Goal: Task Accomplishment & Management: Manage account settings

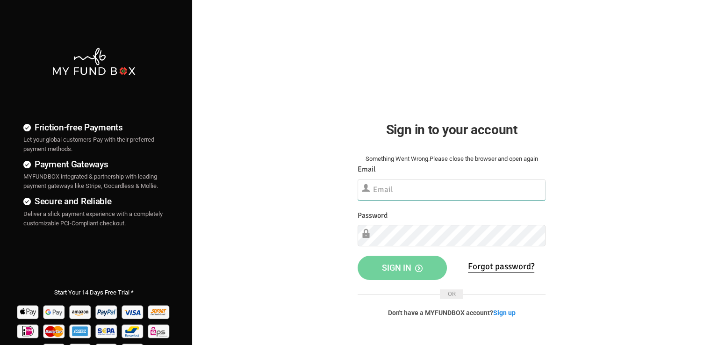
click at [418, 191] on input "text" at bounding box center [451, 189] width 188 height 21
paste input "[EMAIL_ADDRESS][DOMAIN_NAME]"
type input "[EMAIL_ADDRESS][DOMAIN_NAME]"
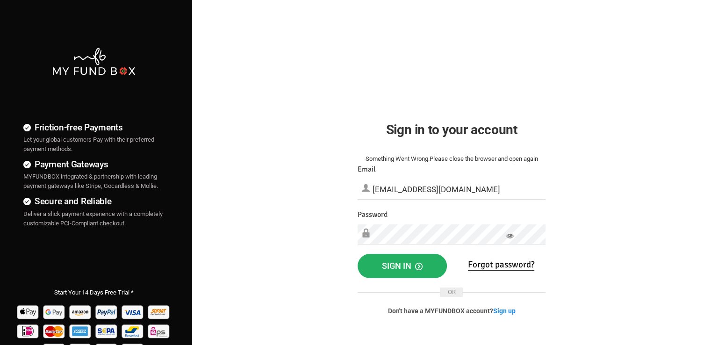
click at [411, 256] on button "Sign in" at bounding box center [401, 266] width 89 height 24
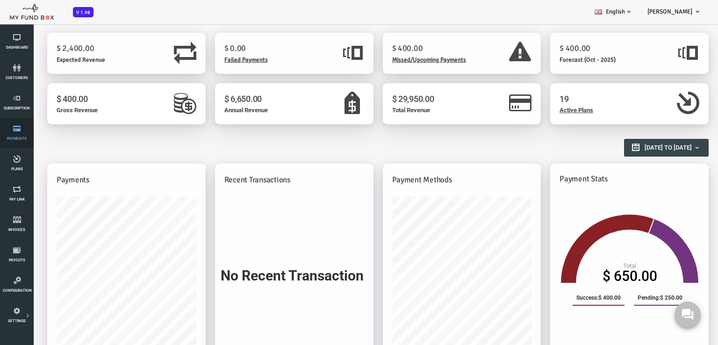
click at [20, 133] on link "Payments" at bounding box center [17, 133] width 28 height 30
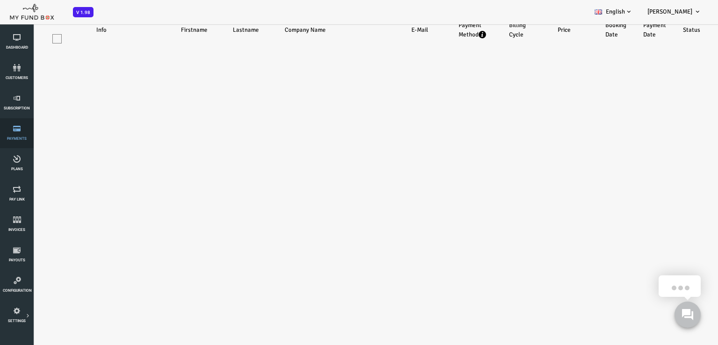
scroll to position [9, 0]
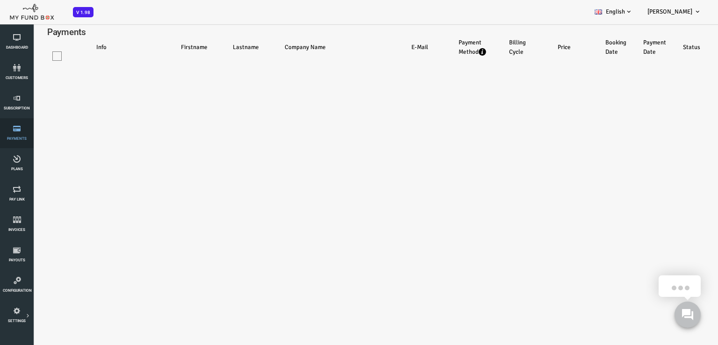
select select "100"
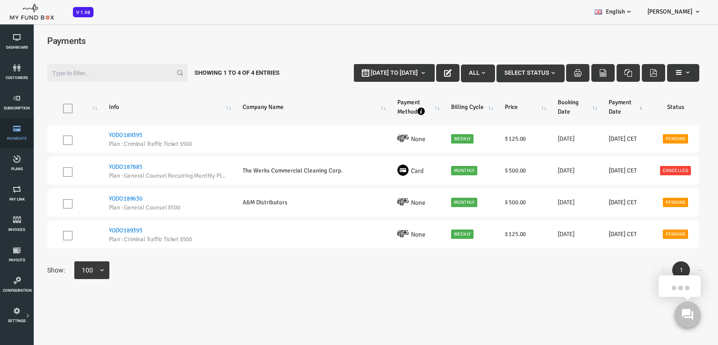
scroll to position [0, 0]
click at [14, 99] on icon at bounding box center [17, 97] width 28 height 7
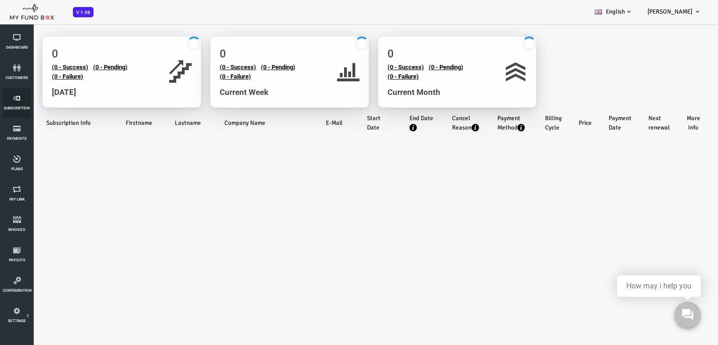
scroll to position [17, 0]
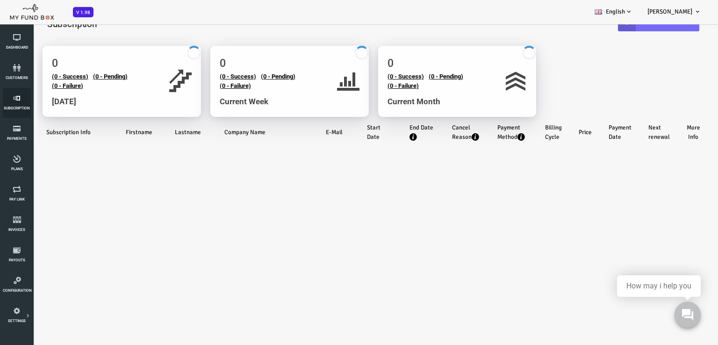
select select "100"
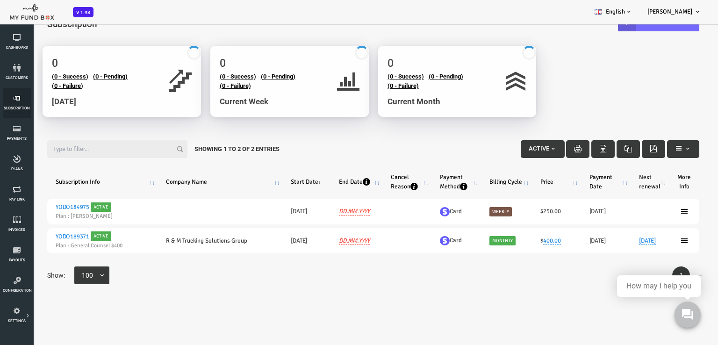
scroll to position [0, 0]
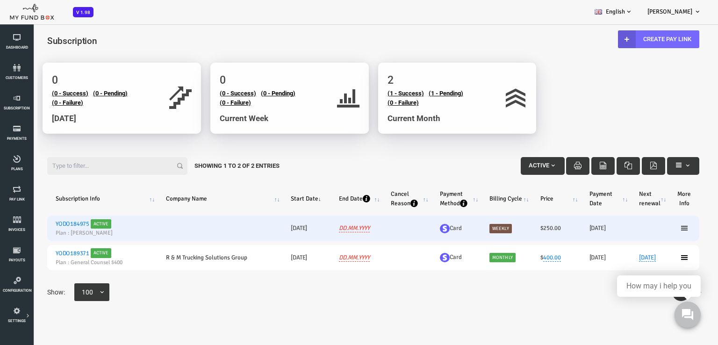
click at [655, 227] on icon at bounding box center [655, 227] width 7 height 7
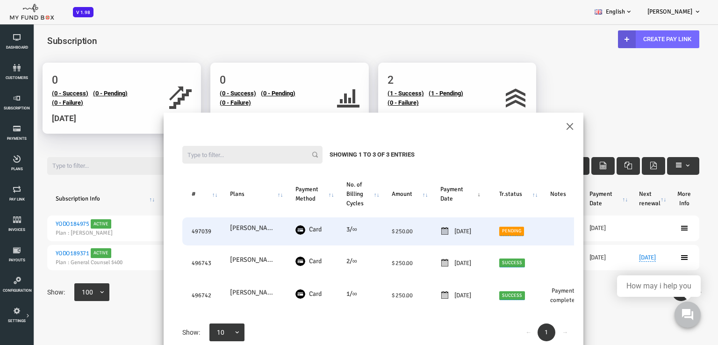
click at [489, 228] on link "Pending" at bounding box center [482, 231] width 25 height 9
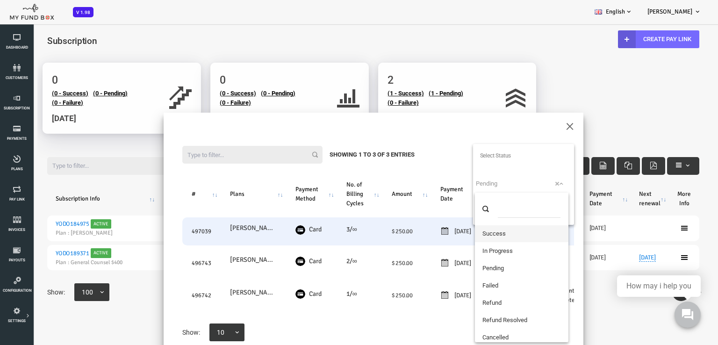
click at [479, 180] on span "× Pending" at bounding box center [493, 183] width 93 height 9
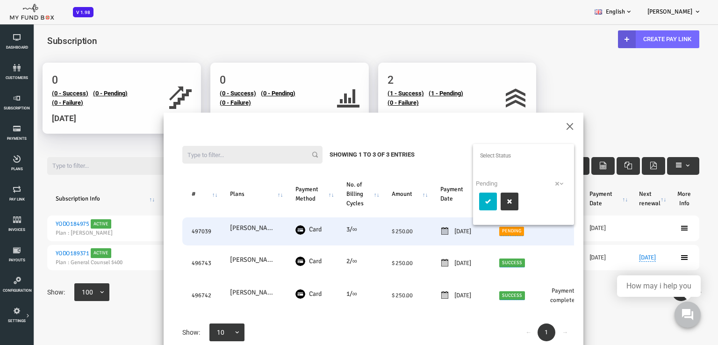
click at [462, 199] on icon "submit" at bounding box center [459, 201] width 7 height 7
click at [541, 130] on div "Filter: Showing 1 to 3 of 3 Entries # Plans Payment Method No. of Billing Cycle…" at bounding box center [345, 244] width 420 height 234
click at [539, 124] on button "×" at bounding box center [541, 125] width 8 height 16
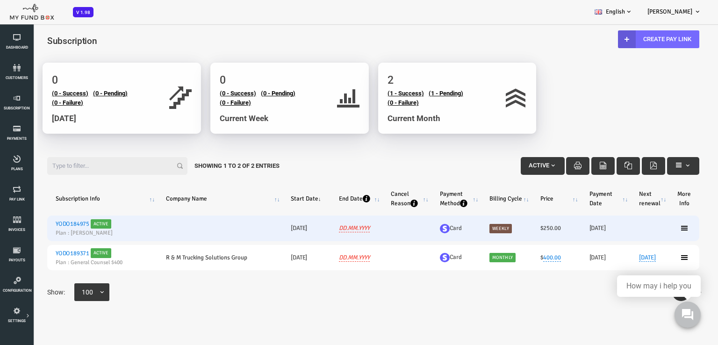
click at [42, 232] on small "Plan : [PERSON_NAME]" at bounding box center [73, 232] width 93 height 8
click at [51, 225] on link "YODO184975" at bounding box center [44, 223] width 34 height 7
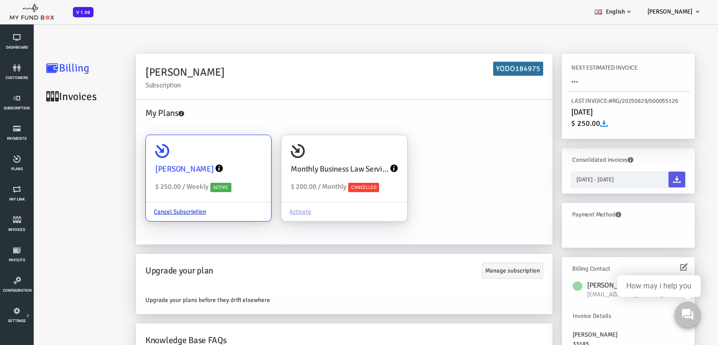
click at [140, 157] on icon at bounding box center [134, 151] width 14 height 14
click at [221, 157] on input "Yunier Enriquez $ 250.00 / Weekly Active Cancel Subscription" at bounding box center [230, 148] width 19 height 19
radio input "true"
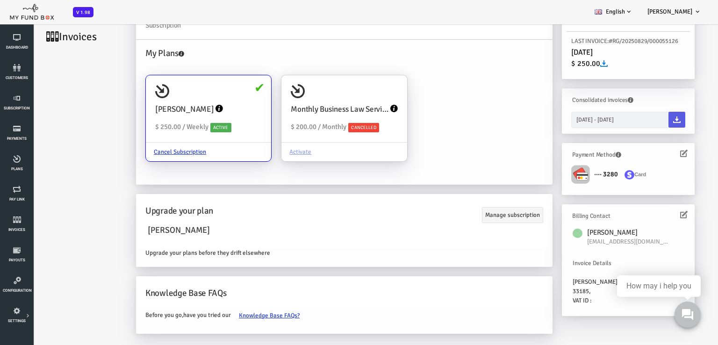
scroll to position [26, 0]
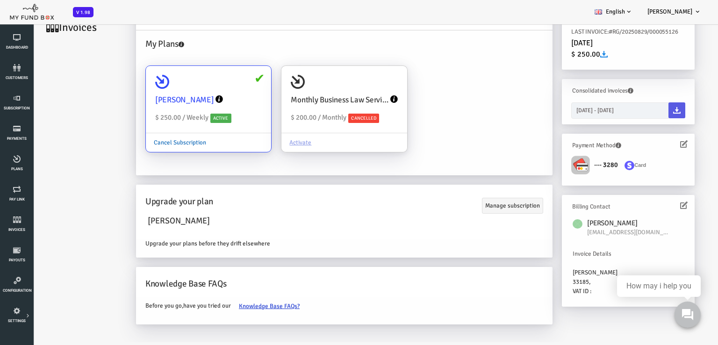
click at [159, 142] on link "Cancel Subscription" at bounding box center [151, 143] width 68 height 18
click at [221, 88] on input "Yunier Enriquez $ 250.00 / Weekly Active Cancel Subscription" at bounding box center [230, 79] width 19 height 19
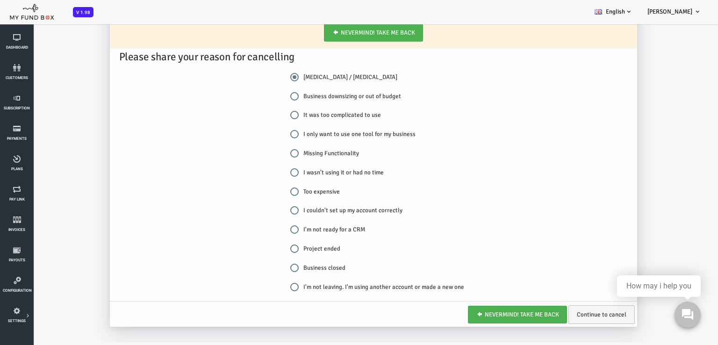
click at [264, 285] on input "I'm not leaving. I'm using another account or made a new one" at bounding box center [266, 287] width 8 height 8
radio input "true"
click at [570, 316] on link "Continue to cancel" at bounding box center [573, 314] width 66 height 19
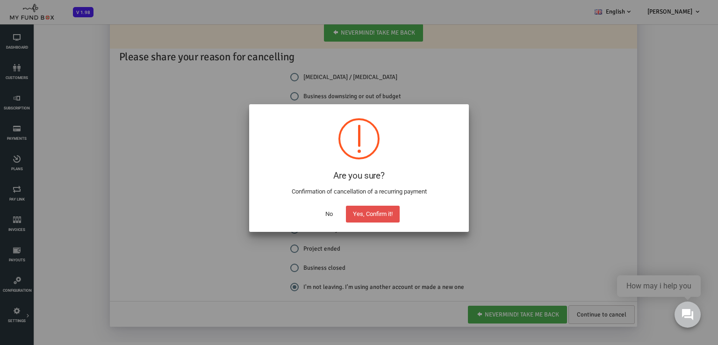
click at [369, 219] on button "Yes, Confirm it!" at bounding box center [373, 214] width 54 height 17
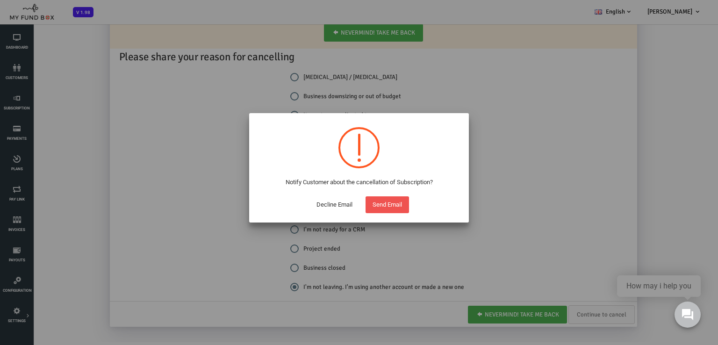
click at [333, 205] on button "Decline Email" at bounding box center [334, 204] width 50 height 17
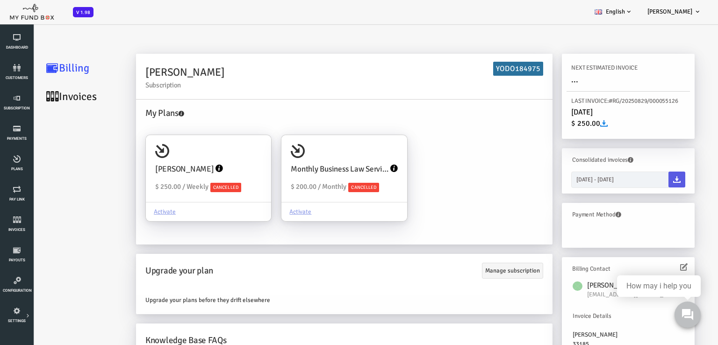
scroll to position [0, 0]
click at [19, 192] on icon at bounding box center [17, 188] width 28 height 7
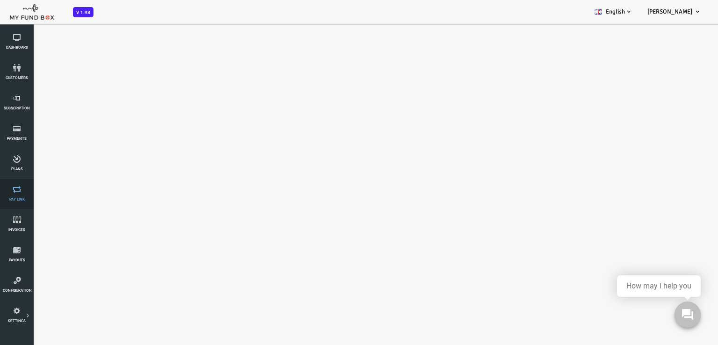
select select "100"
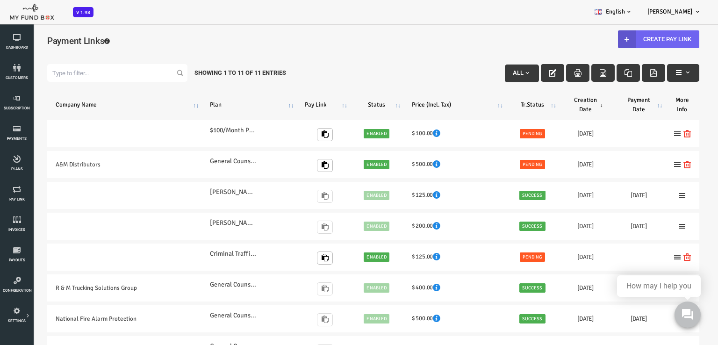
click at [630, 37] on link "Create Pay Link" at bounding box center [629, 39] width 81 height 18
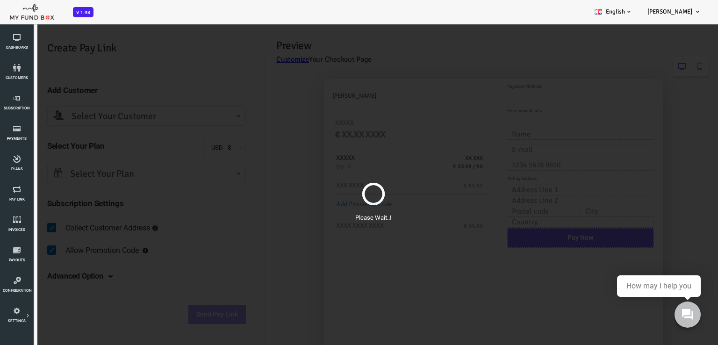
scroll to position [34, 0]
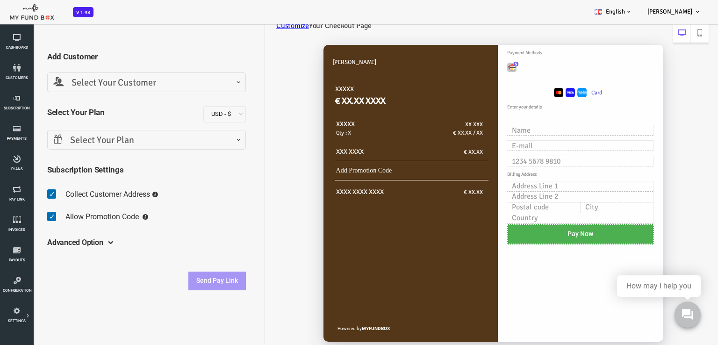
click at [73, 82] on span "Select Your Customer" at bounding box center [118, 83] width 186 height 14
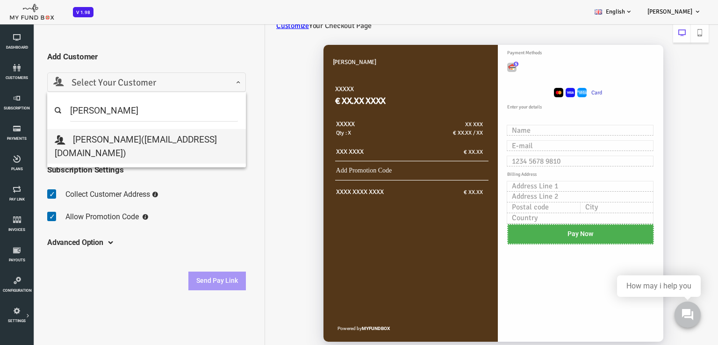
type input "Yun"
select select "[EMAIL_ADDRESS][DOMAIN_NAME]"
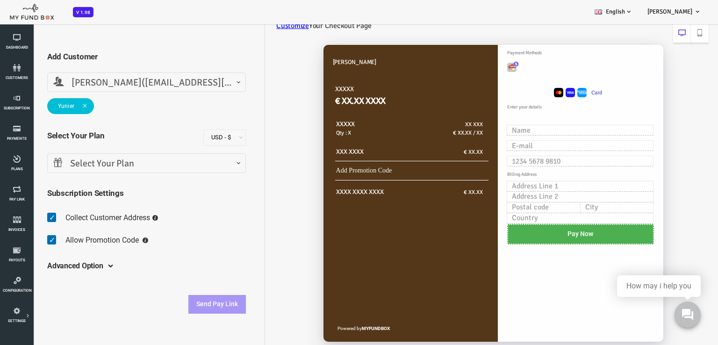
click at [113, 165] on span "Select Your Plan" at bounding box center [118, 164] width 186 height 14
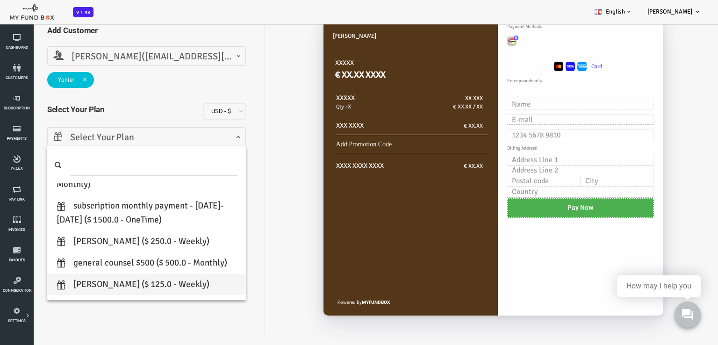
scroll to position [187, 0]
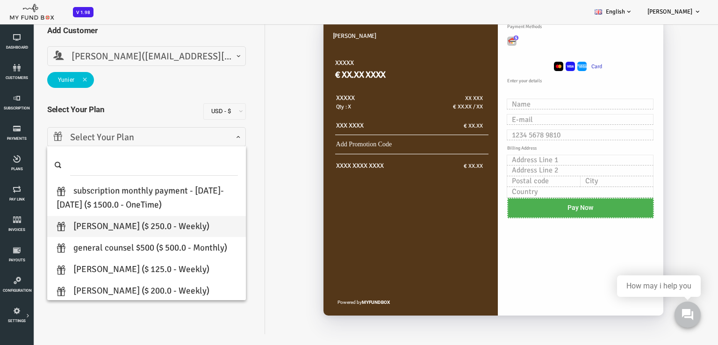
select select "[PERSON_NAME]"
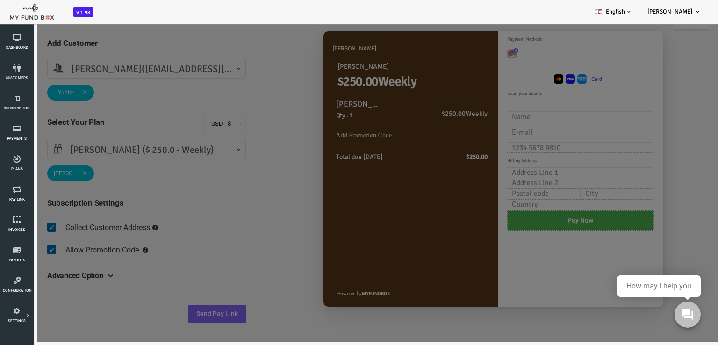
scroll to position [0, 0]
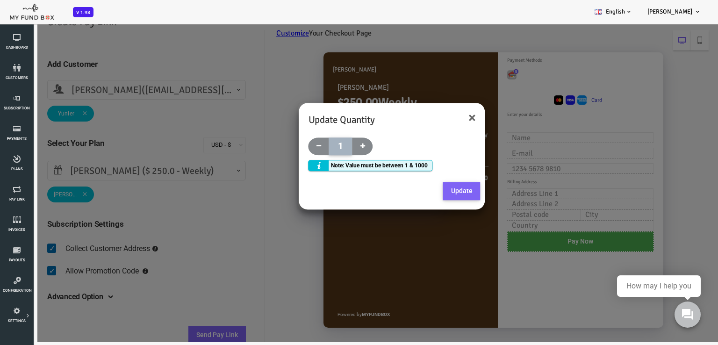
click at [426, 193] on button "Update" at bounding box center [432, 191] width 37 height 19
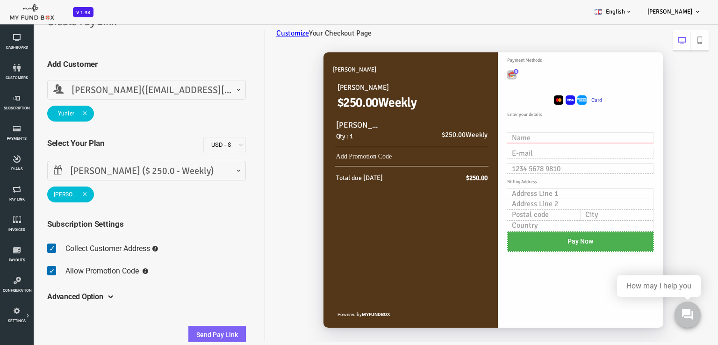
click at [497, 141] on input "text" at bounding box center [551, 137] width 147 height 11
click at [497, 138] on input "text" at bounding box center [551, 137] width 147 height 11
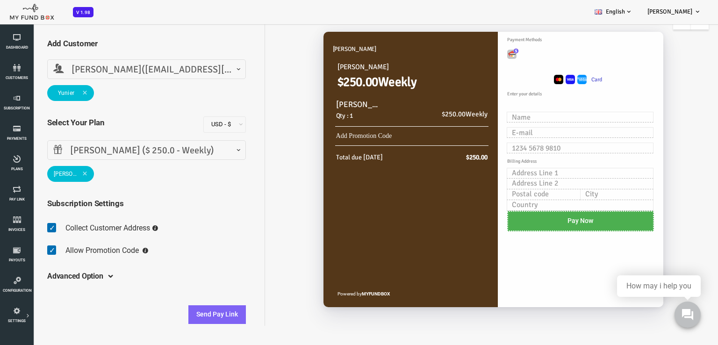
click at [57, 276] on h5 "Advanced Option" at bounding box center [47, 277] width 56 height 26
click at [60, 276] on h5 "Advanced Option" at bounding box center [47, 277] width 56 height 26
click at [201, 315] on button "Send Pay Link" at bounding box center [188, 314] width 57 height 19
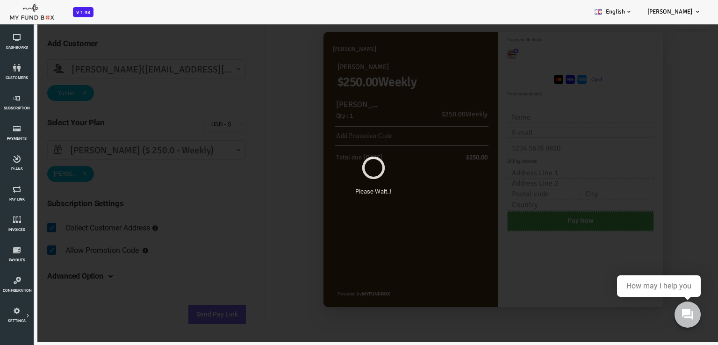
scroll to position [0, 0]
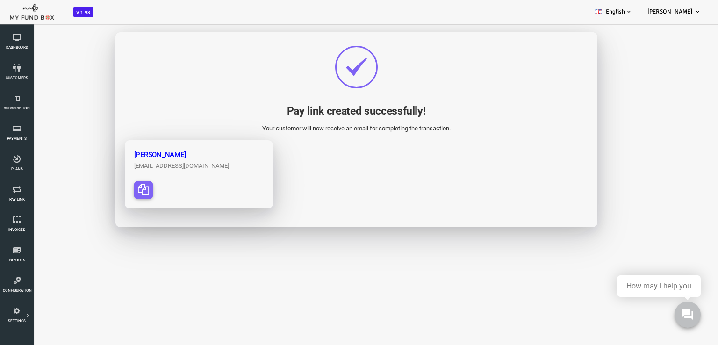
click at [113, 192] on icon "button" at bounding box center [114, 189] width 11 height 11
click at [0, 0] on span "Subscription" at bounding box center [0, 0] width 0 height 0
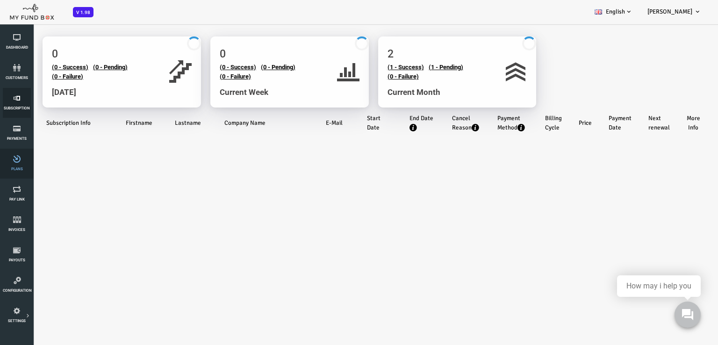
select select "100"
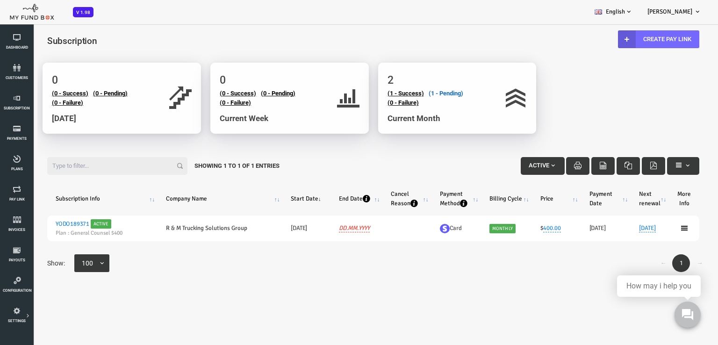
click at [427, 94] on link "(1 - Pending)" at bounding box center [417, 93] width 35 height 7
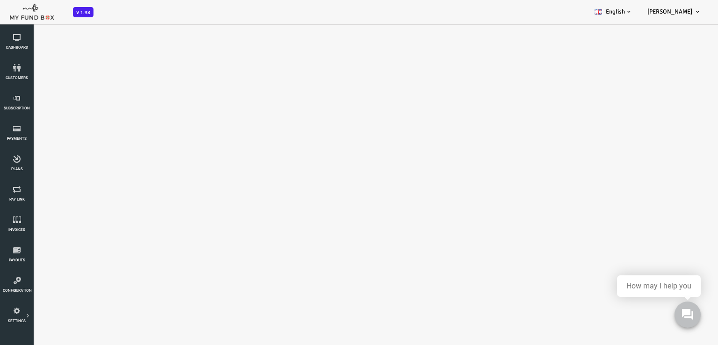
select select "100"
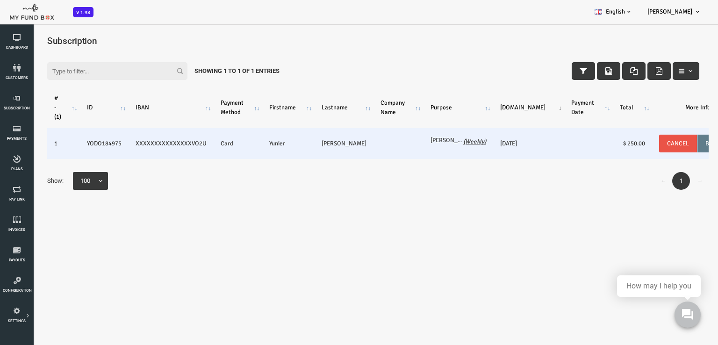
click at [630, 146] on button "Cancel" at bounding box center [649, 144] width 38 height 18
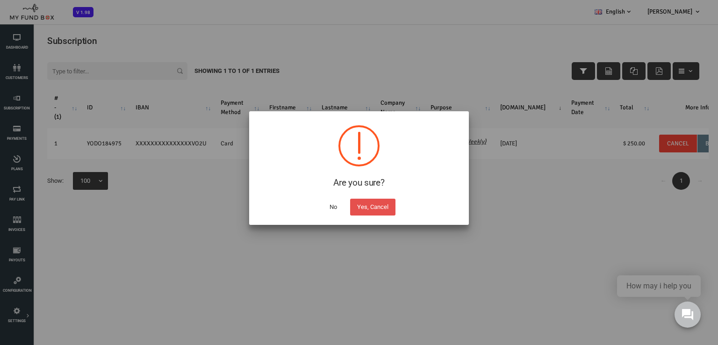
click at [363, 212] on button "Yes, Cancel" at bounding box center [372, 207] width 45 height 17
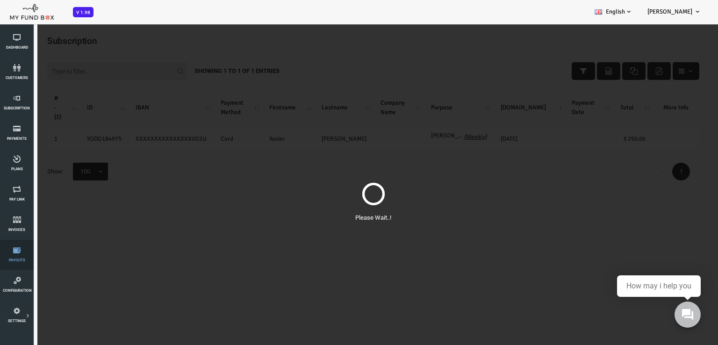
select select "100"
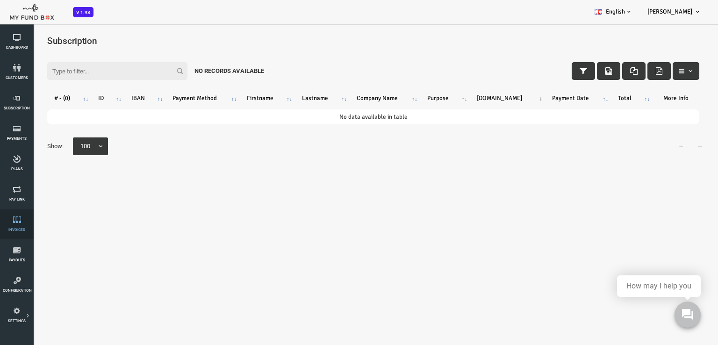
click at [26, 229] on link "Invoices" at bounding box center [17, 224] width 28 height 30
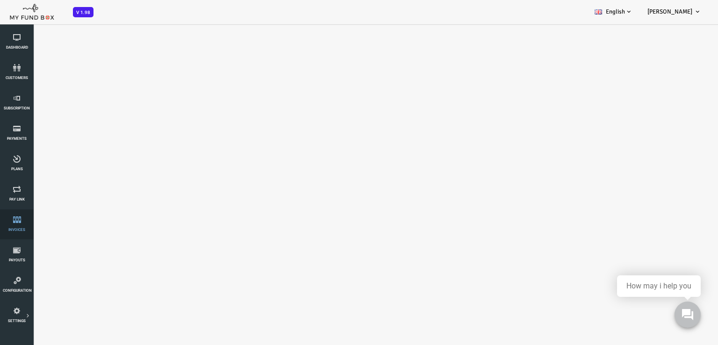
select select "100"
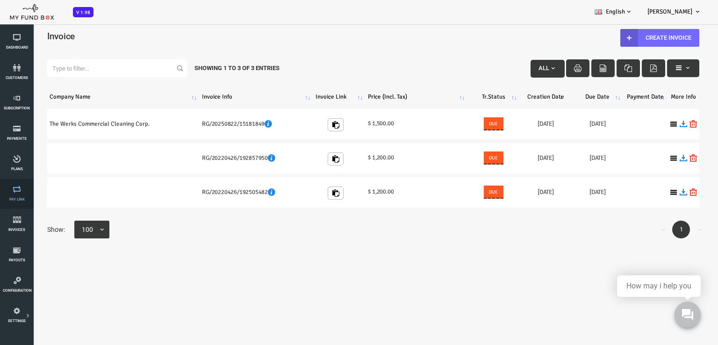
click at [14, 190] on icon at bounding box center [17, 188] width 28 height 7
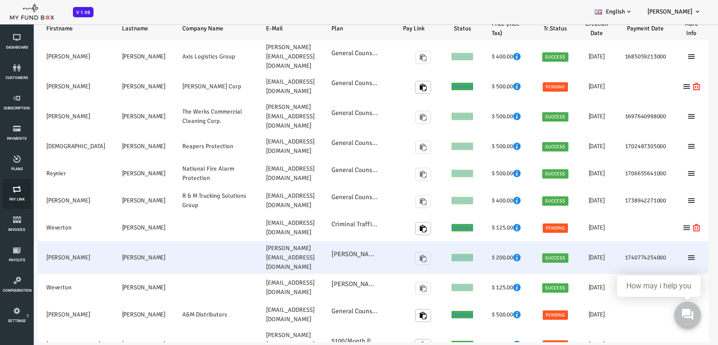
select select "100"
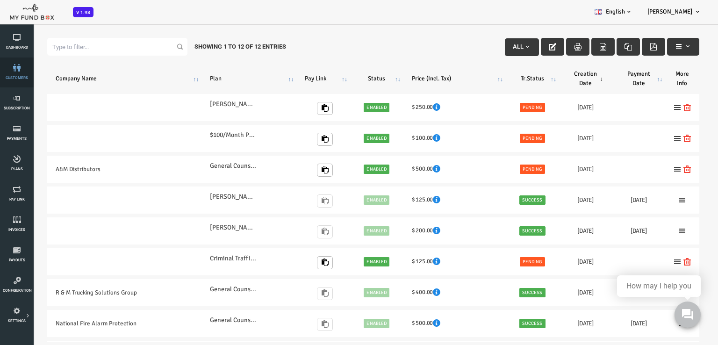
click at [0, 0] on span "customers" at bounding box center [0, 0] width 0 height 0
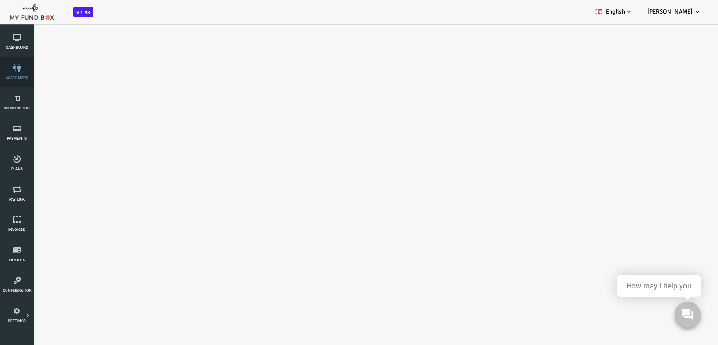
select select "100"
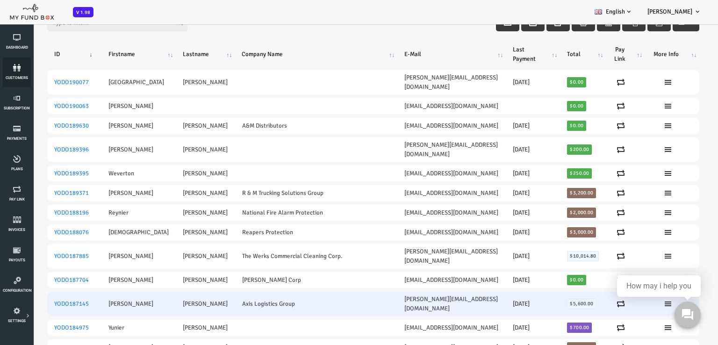
scroll to position [93, 0]
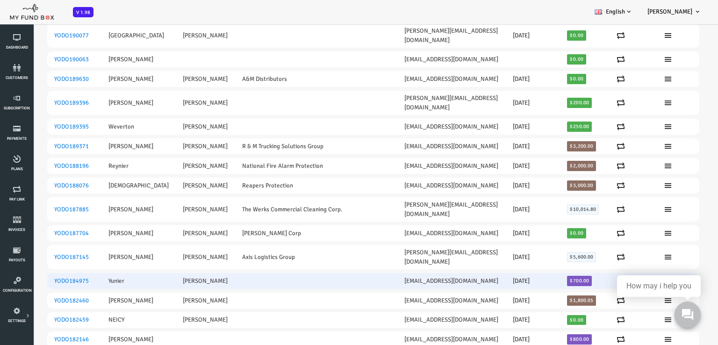
click at [150, 273] on td "[PERSON_NAME]" at bounding box center [176, 281] width 59 height 16
click at [47, 277] on link "YODO184975" at bounding box center [43, 280] width 35 height 7
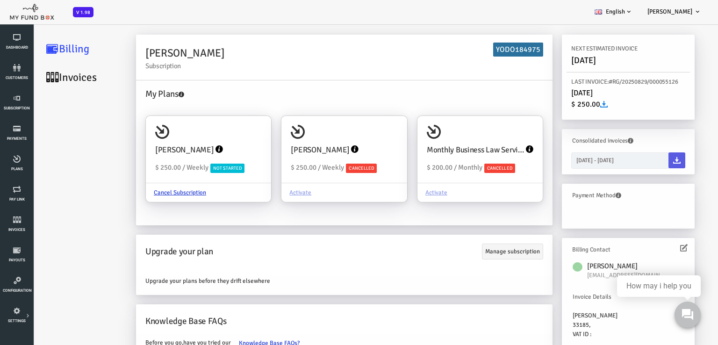
scroll to position [30, 0]
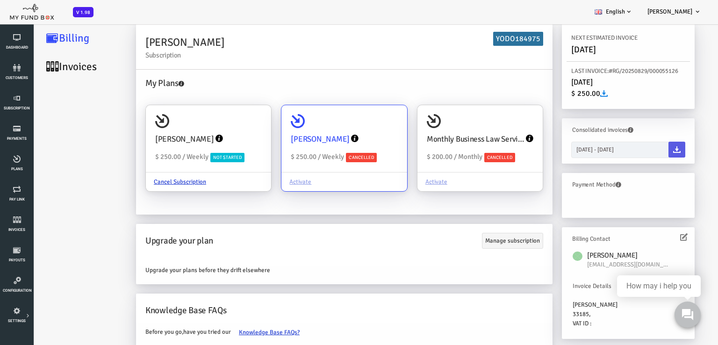
click at [259, 141] on div "Yunier Enriquez $ 250.00 / Weekly Cancelled" at bounding box center [315, 138] width 125 height 67
click at [357, 128] on input "Yunier Enriquez $ 250.00 / Weekly Cancelled Activate" at bounding box center [366, 118] width 19 height 19
radio input "true"
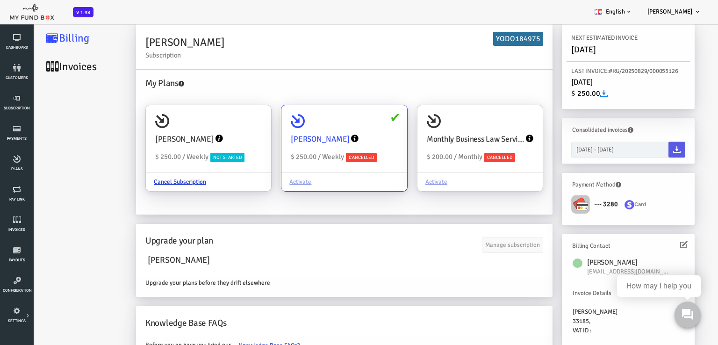
click at [275, 180] on div "Activate" at bounding box center [315, 181] width 125 height 19
click at [357, 128] on input "Yunier Enriquez $ 250.00 / Weekly Cancelled Activate" at bounding box center [366, 118] width 19 height 19
click at [152, 180] on link "Cancel Subscription" at bounding box center [151, 182] width 68 height 18
click at [221, 128] on input "Yunier Enriquez $ 250.00 / Weekly Not Started Cancel Subscription" at bounding box center [230, 118] width 19 height 19
radio input "true"
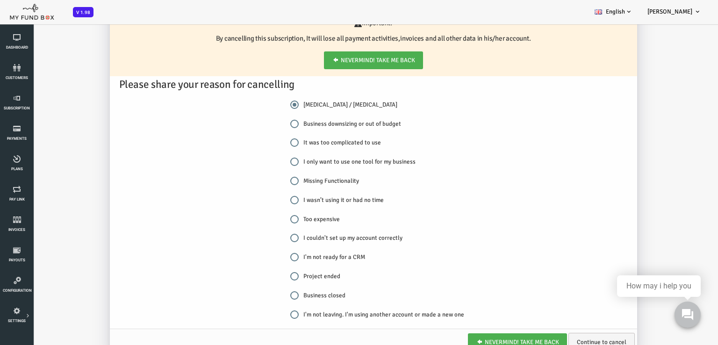
scroll to position [196, 0]
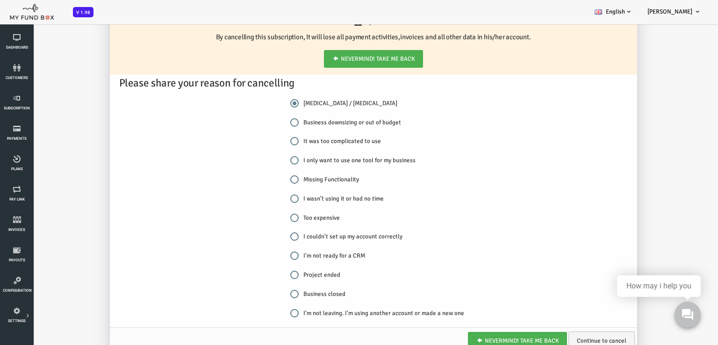
click at [268, 313] on input "I'm not leaving. I'm using another account or made a new one" at bounding box center [266, 313] width 8 height 8
radio input "true"
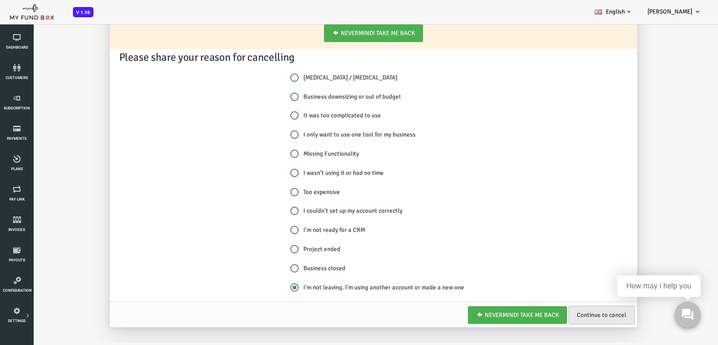
scroll to position [26, 0]
click at [570, 312] on link "Continue to cancel" at bounding box center [573, 314] width 66 height 19
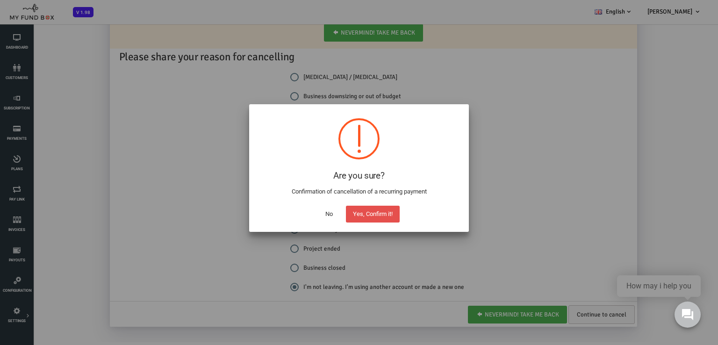
click at [378, 215] on button "Yes, Confirm it!" at bounding box center [373, 214] width 54 height 17
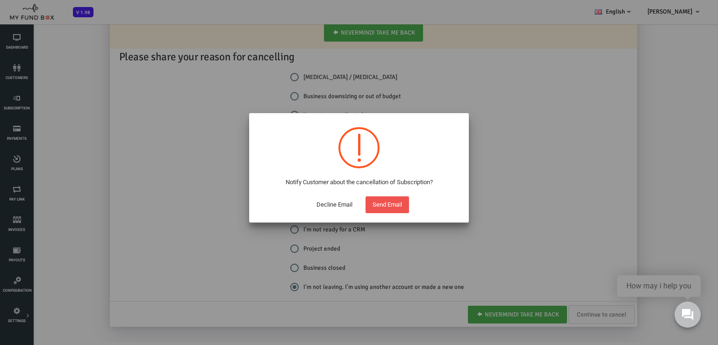
click at [332, 203] on button "Decline Email" at bounding box center [334, 204] width 50 height 17
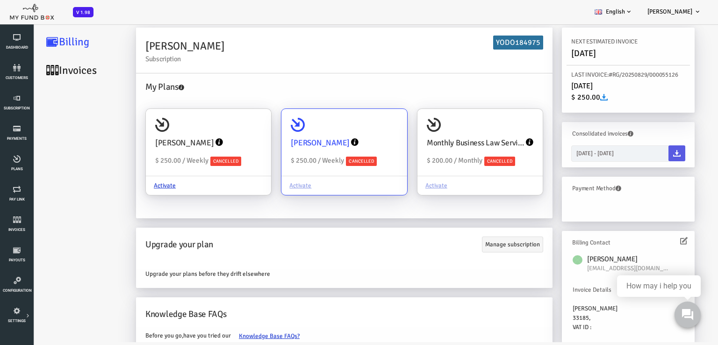
scroll to position [0, 0]
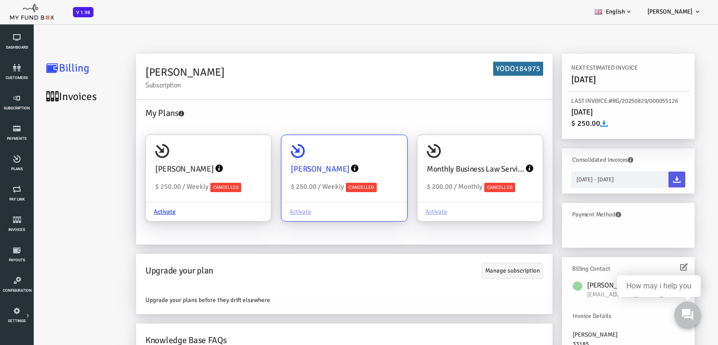
click at [274, 187] on span "$ 250.00 / Weekly" at bounding box center [288, 186] width 53 height 8
click at [357, 157] on input "Yunier Enriquez $ 250.00 / Weekly Cancelled Activate" at bounding box center [366, 148] width 19 height 19
radio input "true"
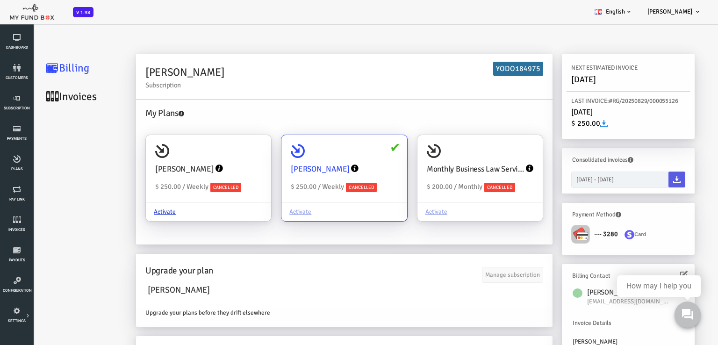
click at [275, 213] on div "Activate" at bounding box center [315, 211] width 125 height 19
click at [357, 157] on input "Yunier Enriquez $ 250.00 / Weekly Cancelled Activate" at bounding box center [366, 148] width 19 height 19
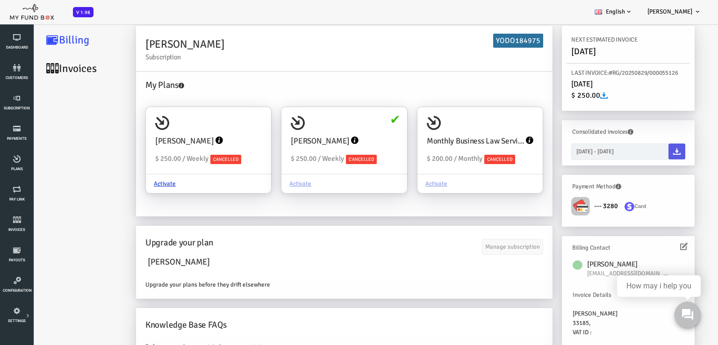
scroll to position [43, 0]
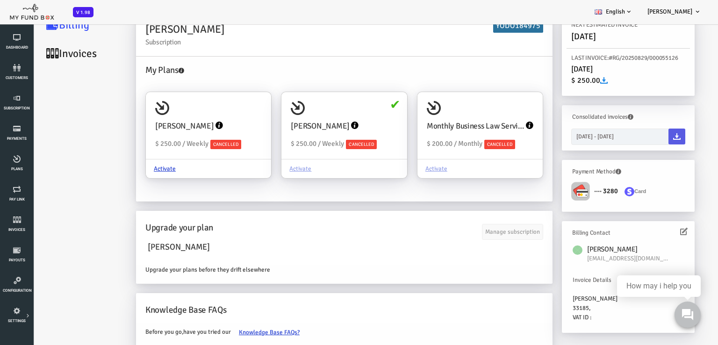
click at [475, 225] on div "Manage subscription" at bounding box center [483, 228] width 61 height 18
click at [478, 233] on div "Manage subscription" at bounding box center [483, 228] width 61 height 18
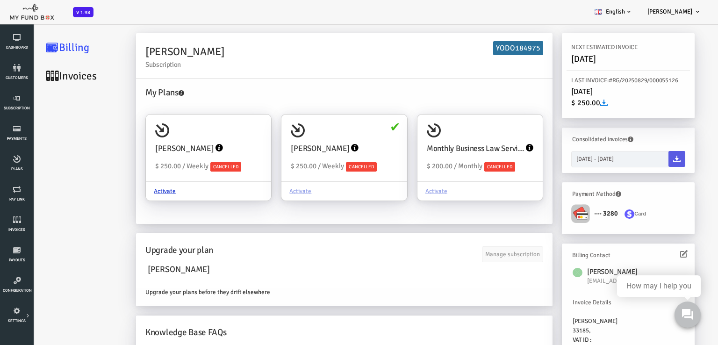
scroll to position [0, 0]
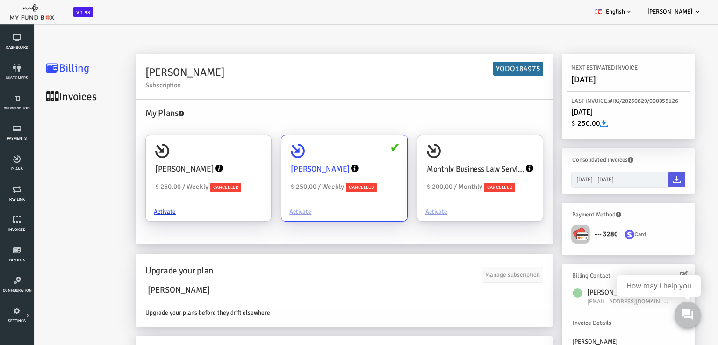
click at [344, 158] on div "[PERSON_NAME]" at bounding box center [315, 168] width 107 height 21
click at [357, 157] on input "Yunier Enriquez $ 250.00 / Weekly Cancelled Activate" at bounding box center [366, 148] width 19 height 19
click at [322, 171] on icon at bounding box center [325, 167] width 7 height 7
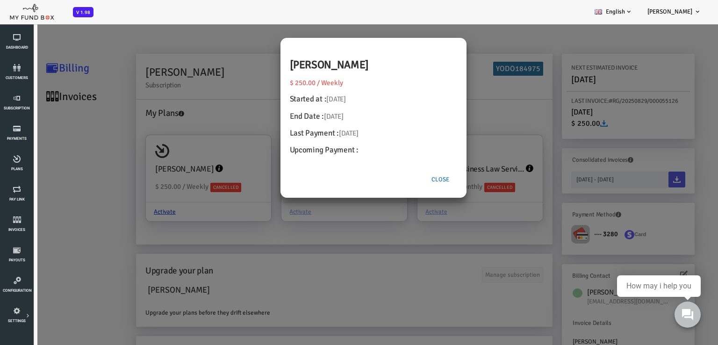
click at [415, 180] on button "Close" at bounding box center [412, 180] width 34 height 18
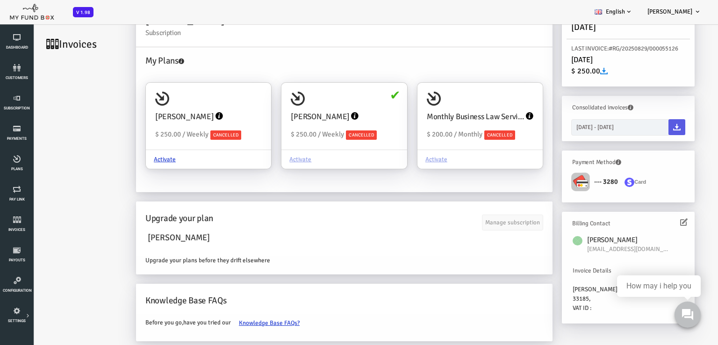
scroll to position [26, 0]
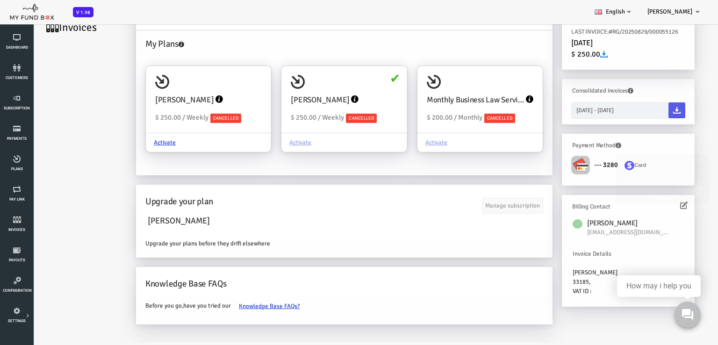
click at [589, 146] on icon at bounding box center [590, 145] width 6 height 6
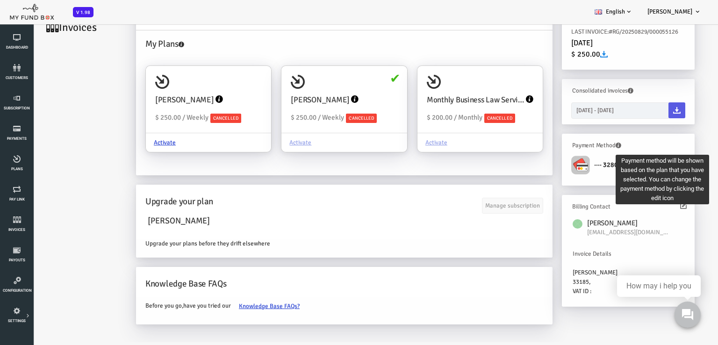
click at [588, 144] on icon at bounding box center [590, 145] width 6 height 6
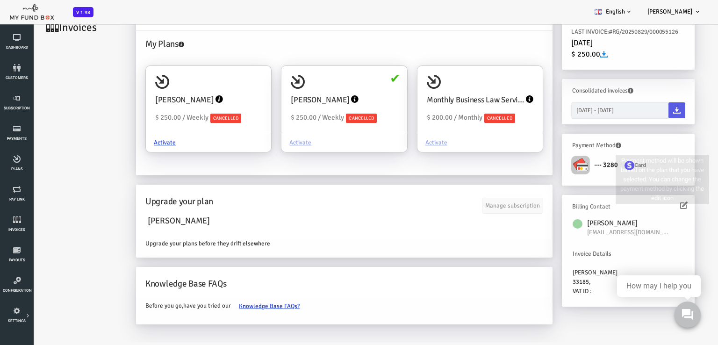
click at [569, 159] on label "···· 3280" at bounding box center [576, 163] width 27 height 13
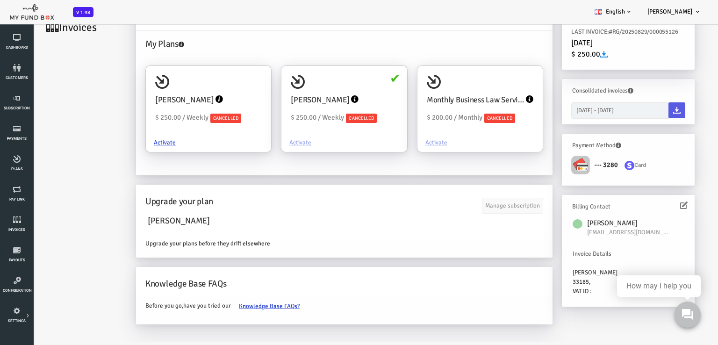
click at [559, 165] on img at bounding box center [551, 165] width 19 height 19
click at [552, 165] on img at bounding box center [551, 165] width 19 height 19
click at [604, 110] on input "[DATE] - [DATE]" at bounding box center [591, 110] width 98 height 16
type input "12-09-2025"
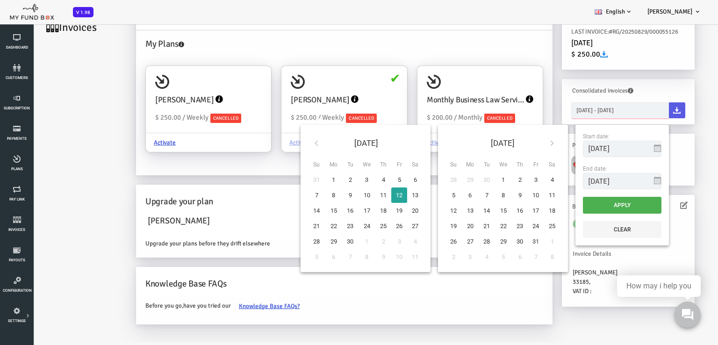
click at [601, 109] on input "[DATE] - [DATE]" at bounding box center [591, 110] width 98 height 16
click at [611, 70] on div "NEXT ESTIMATED INVOICE September 12, 2025 LAST INVOICE: #RG/20250829/000055126 …" at bounding box center [599, 150] width 142 height 331
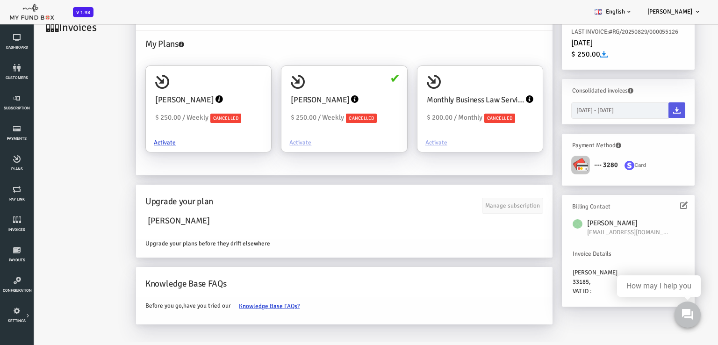
click at [656, 203] on icon at bounding box center [654, 204] width 7 height 7
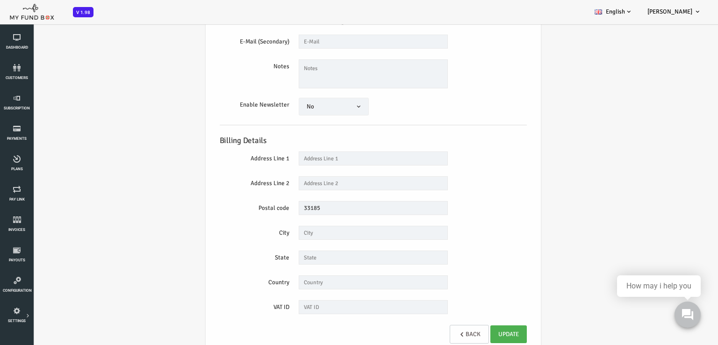
scroll to position [142, 0]
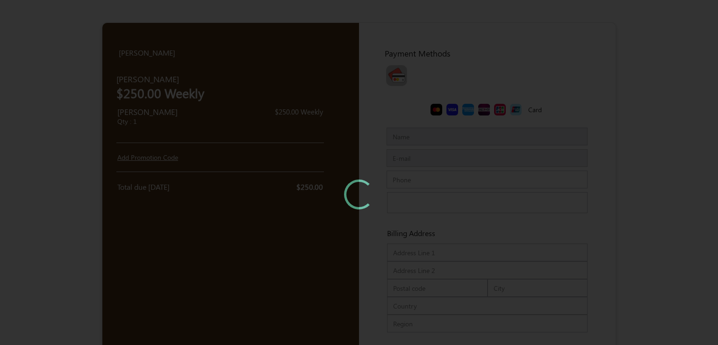
type input "[PERSON_NAME]"
type input "[EMAIL_ADDRESS][DOMAIN_NAME]"
type input "[PHONE_NUMBER]"
type input "33185"
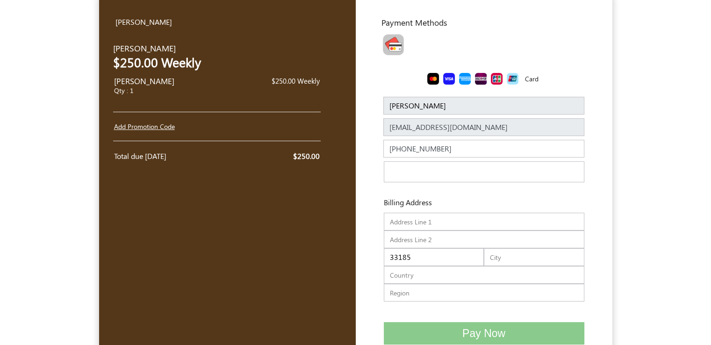
scroll to position [47, 0]
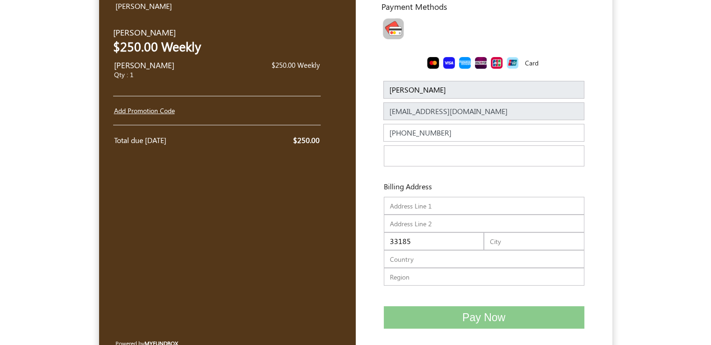
click at [487, 169] on div at bounding box center [484, 172] width 214 height 9
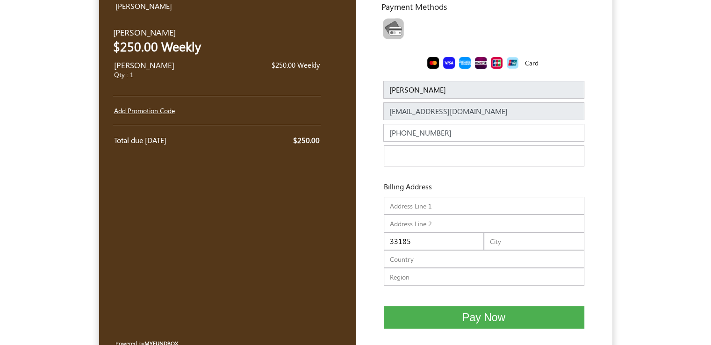
click at [468, 319] on span "Pay Now" at bounding box center [483, 317] width 43 height 12
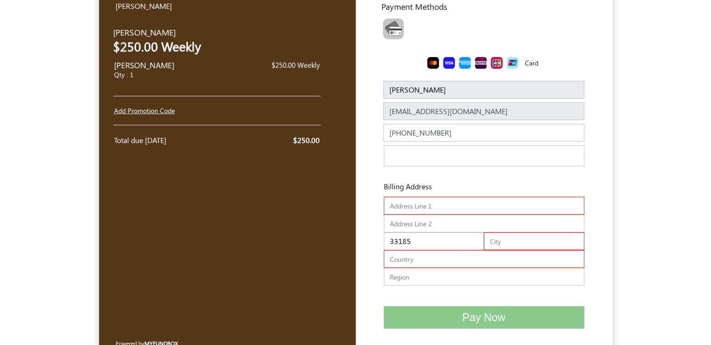
scroll to position [64, 0]
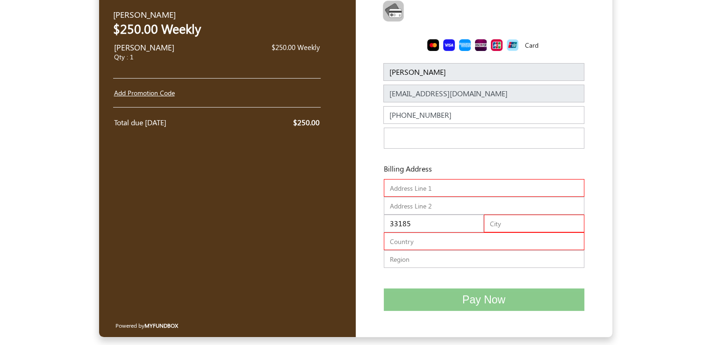
click at [419, 190] on input "text" at bounding box center [484, 188] width 200 height 18
click at [441, 240] on input "text" at bounding box center [484, 241] width 200 height 18
click at [438, 184] on input "text" at bounding box center [484, 188] width 200 height 18
drag, startPoint x: 412, startPoint y: 223, endPoint x: 340, endPoint y: 220, distance: 72.0
click at [341, 220] on div "Yoel Molina USD USD GBP EUR EN ES NL Yunier Enriquez $250.00 Weekly Yunier Enri…" at bounding box center [355, 147] width 513 height 378
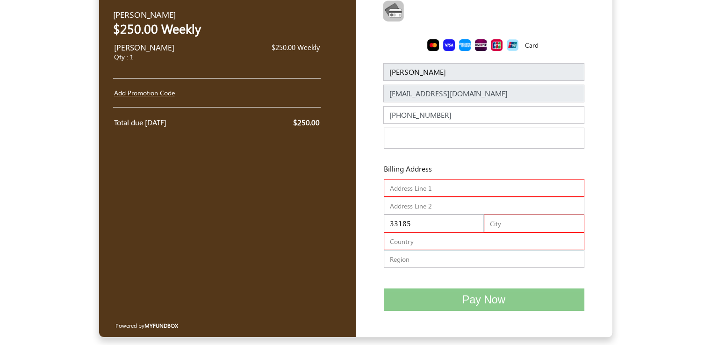
click at [422, 181] on input "text" at bounding box center [484, 188] width 200 height 18
paste input "Kendall West"
type input "Kendall West"
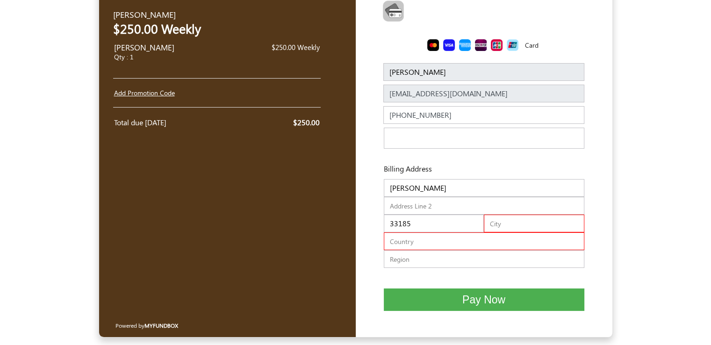
click at [417, 210] on input "text" at bounding box center [484, 206] width 200 height 18
click at [555, 228] on input "text" at bounding box center [534, 223] width 100 height 18
type input "Miami-Dade"
click at [469, 242] on input "text" at bounding box center [484, 241] width 200 height 18
type input "United States"
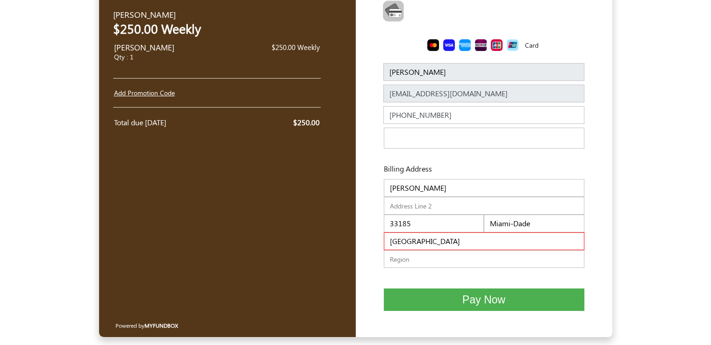
type input "3052034624"
type input "33134"
type input "FLORIDA"
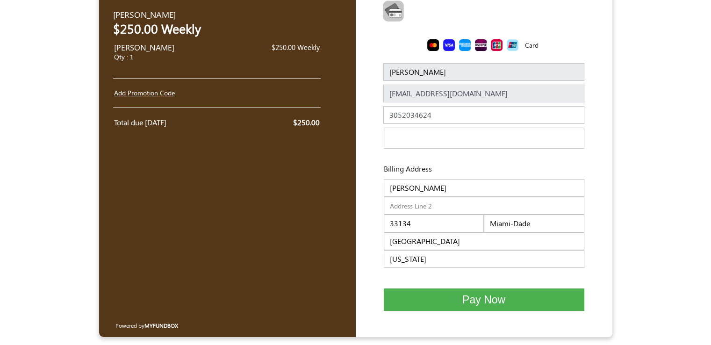
click at [471, 299] on span "Pay Now" at bounding box center [483, 299] width 43 height 12
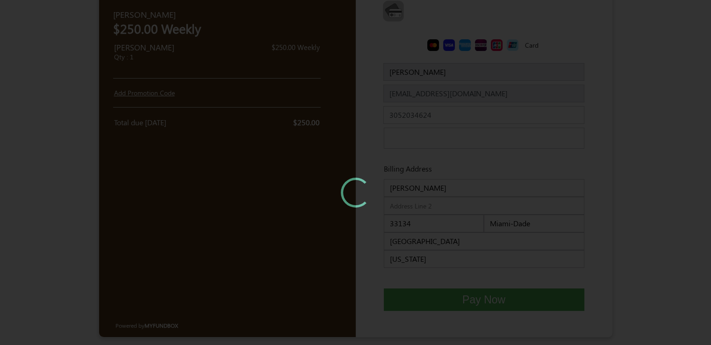
click at [349, 265] on div at bounding box center [355, 172] width 711 height 345
click at [317, 244] on div at bounding box center [355, 172] width 711 height 345
click at [314, 243] on div at bounding box center [355, 172] width 711 height 345
click at [316, 243] on div at bounding box center [355, 172] width 711 height 345
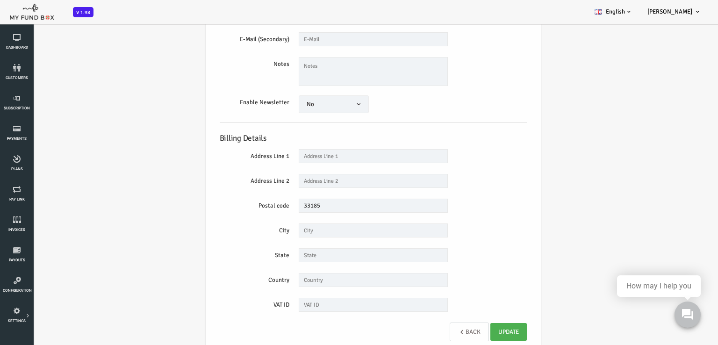
click at [446, 334] on link "Back" at bounding box center [440, 331] width 39 height 19
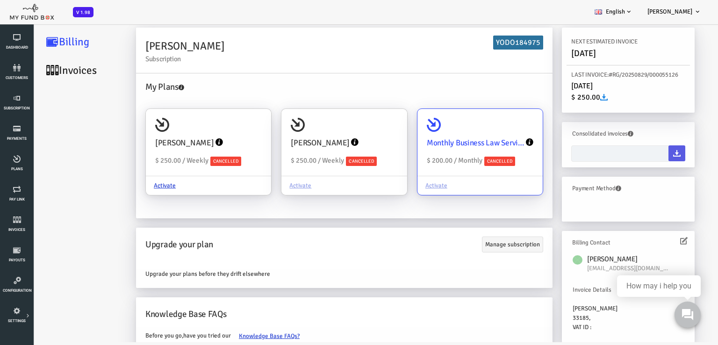
type input "12-09-2025 - 12-09-2025"
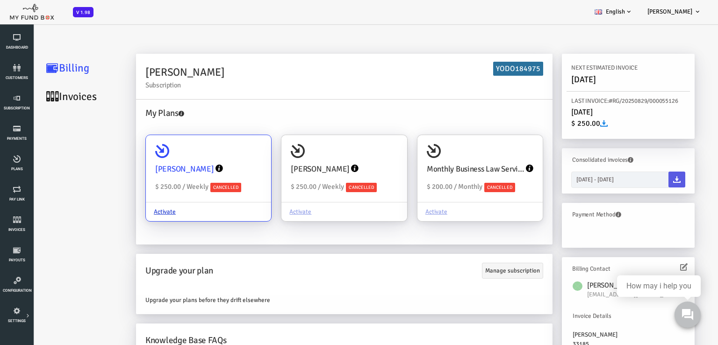
click at [157, 162] on div "Yunier Enriquez" at bounding box center [180, 168] width 107 height 21
click at [221, 157] on input "Yunier Enriquez $ 250.00 / Weekly Cancelled Activate" at bounding box center [230, 148] width 19 height 19
radio input "true"
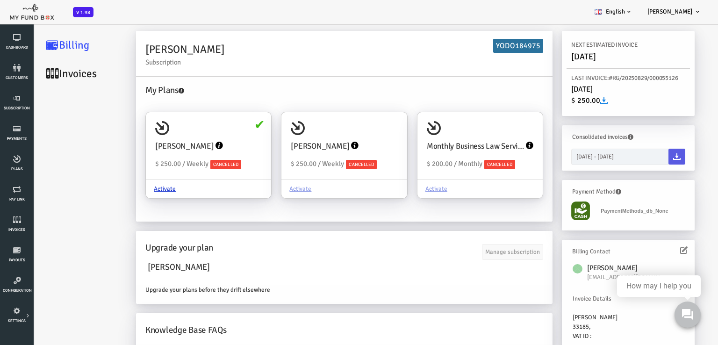
scroll to position [43, 0]
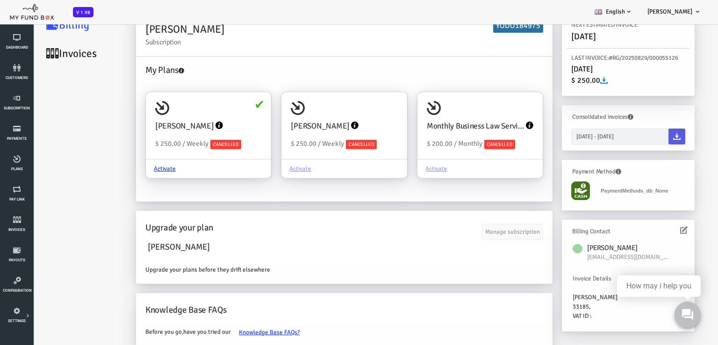
click at [604, 187] on label "PaymentMethods_db_None" at bounding box center [604, 190] width 70 height 10
click at [137, 168] on link "Activate" at bounding box center [136, 169] width 38 height 18
click at [221, 114] on input "Yunier Enriquez $ 250.00 / Weekly Cancelled Activate" at bounding box center [230, 105] width 19 height 19
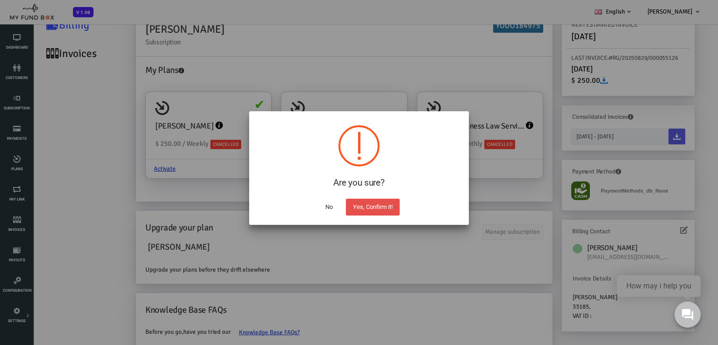
click at [361, 208] on button "Yes, Confirm it!" at bounding box center [373, 207] width 54 height 17
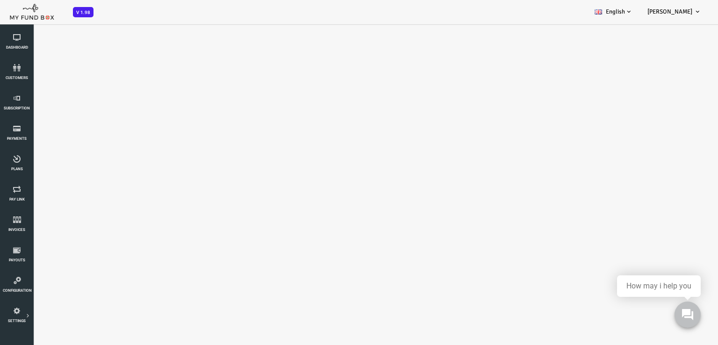
scroll to position [0, 0]
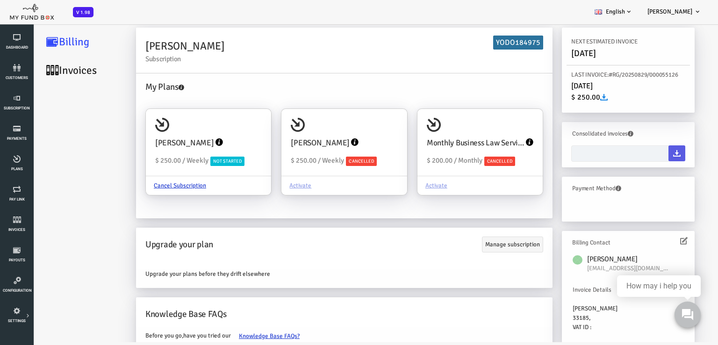
type input "12-09-2025 - 12-09-2025"
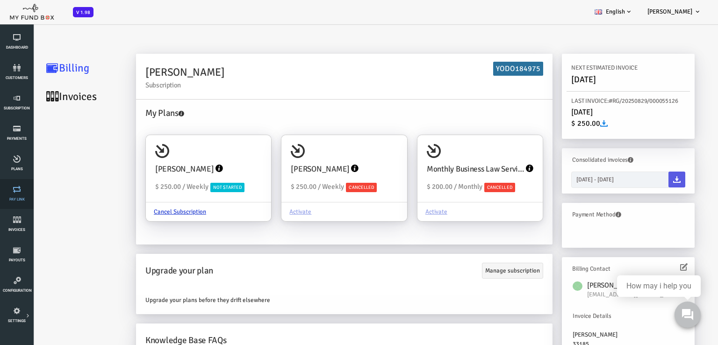
click at [0, 0] on span "Pay Link" at bounding box center [0, 0] width 0 height 0
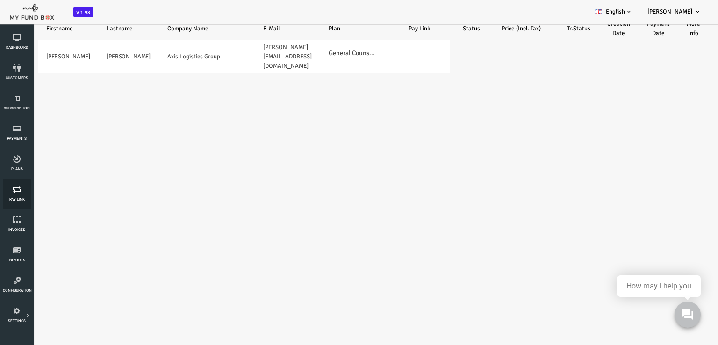
select select "100"
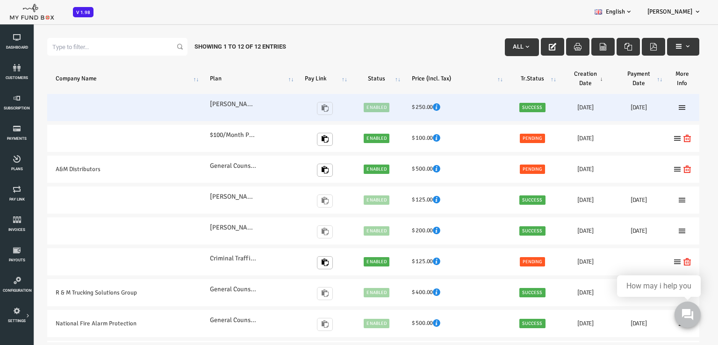
click at [294, 81] on table "Company Name Plan Pay Link Status Price (Incl. Tax) Tr.Status Creation Date Pay…" at bounding box center [344, 264] width 670 height 420
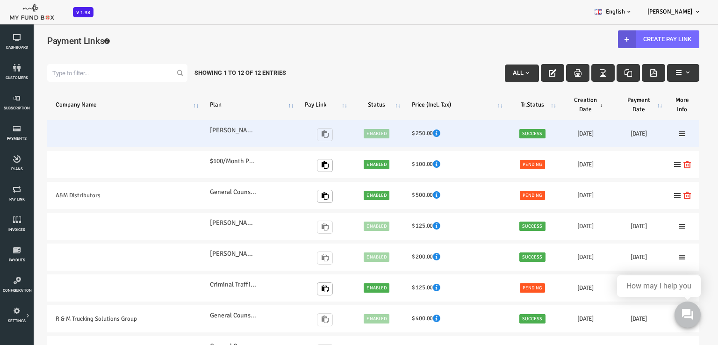
click at [296, 136] on div "[URL][DOMAIN_NAME]" at bounding box center [290, 133] width 28 height 22
click at [297, 132] on div "[URL][DOMAIN_NAME]" at bounding box center [290, 133] width 28 height 22
click at [200, 127] on label "[PERSON_NAME]" at bounding box center [204, 130] width 47 height 10
click at [649, 134] on icon at bounding box center [652, 133] width 7 height 7
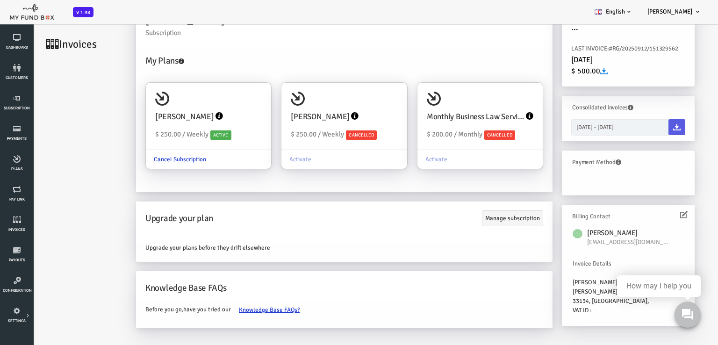
scroll to position [26, 0]
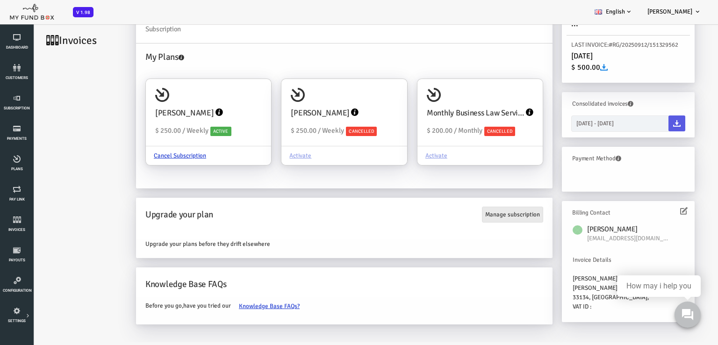
click at [478, 214] on link "Manage subscription" at bounding box center [483, 215] width 61 height 16
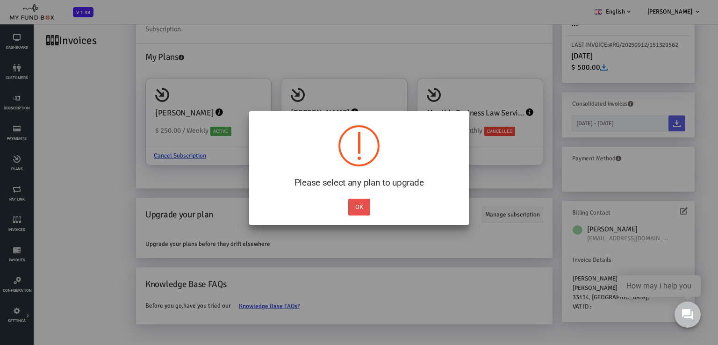
click at [362, 206] on button "OK" at bounding box center [359, 207] width 22 height 17
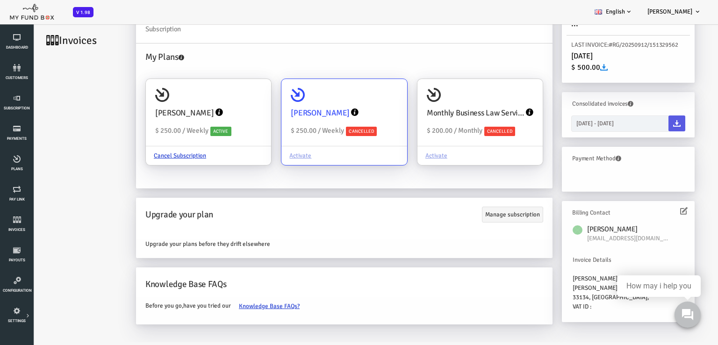
click at [333, 107] on div "[PERSON_NAME]" at bounding box center [315, 112] width 107 height 21
click at [357, 101] on input "[PERSON_NAME] $ 250.00 / Weekly Cancelled Activate" at bounding box center [366, 92] width 19 height 19
radio input "true"
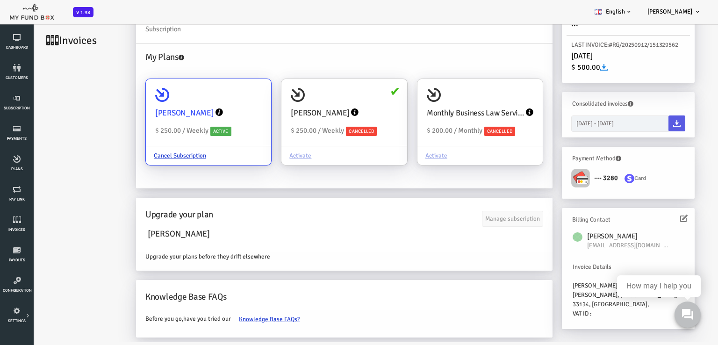
click at [217, 97] on div "Yunier Enriquez $ 250.00 / Weekly Active" at bounding box center [179, 112] width 125 height 67
click at [221, 97] on input "[PERSON_NAME] $ 250.00 / Weekly Active Cancel Subscription" at bounding box center [230, 92] width 19 height 19
radio input "true"
click at [654, 155] on icon at bounding box center [654, 156] width 7 height 7
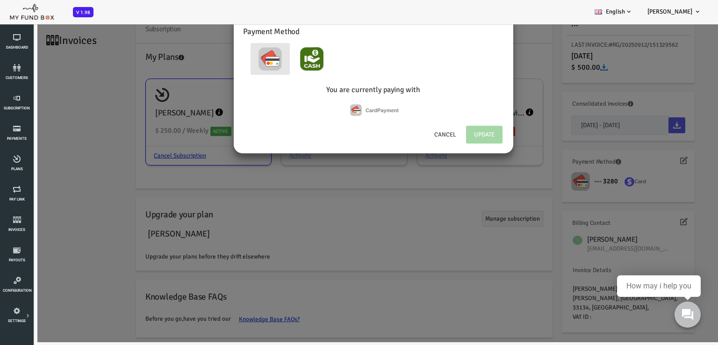
click at [242, 61] on img at bounding box center [241, 58] width 23 height 23
radio input "true"
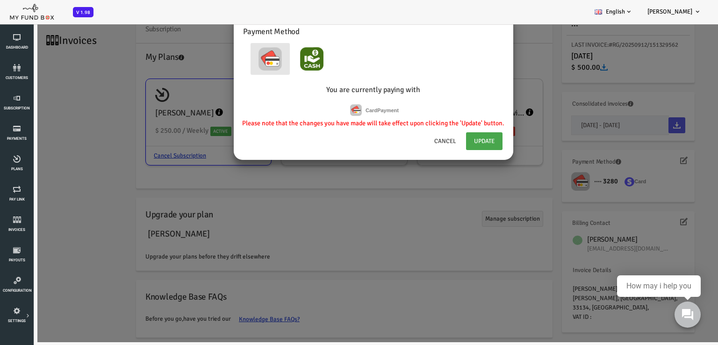
drag, startPoint x: 456, startPoint y: 143, endPoint x: 484, endPoint y: 140, distance: 28.7
click at [456, 143] on link "Update" at bounding box center [455, 141] width 36 height 18
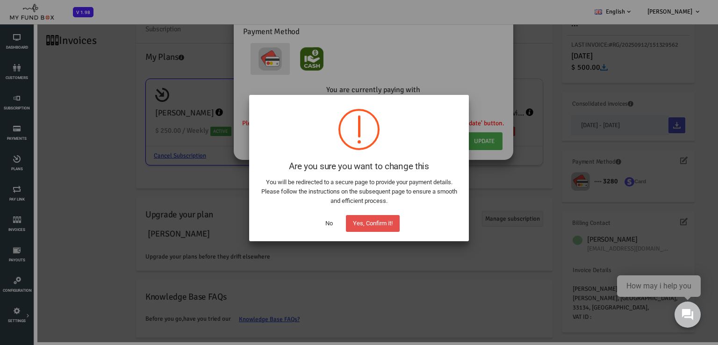
click at [374, 223] on button "Yes, Confirm it!" at bounding box center [373, 223] width 54 height 17
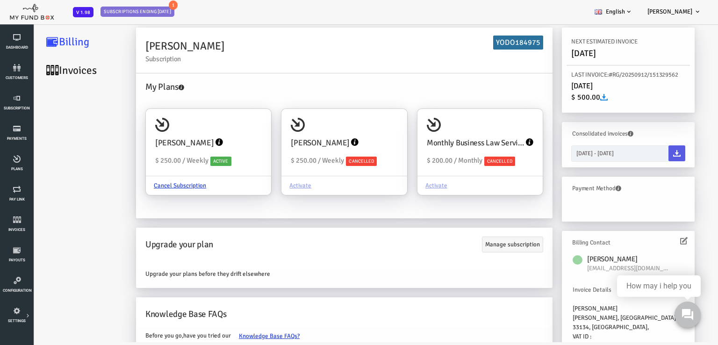
click at [553, 98] on span "$ 500.00" at bounding box center [560, 97] width 36 height 9
click at [576, 97] on icon at bounding box center [574, 96] width 7 height 7
click at [0, 0] on span "Plans" at bounding box center [0, 0] width 0 height 0
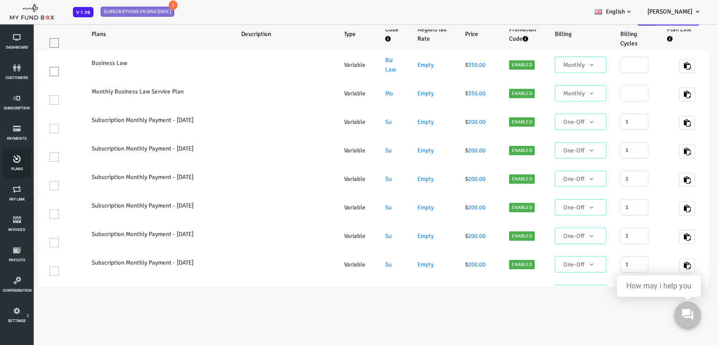
select select "100"
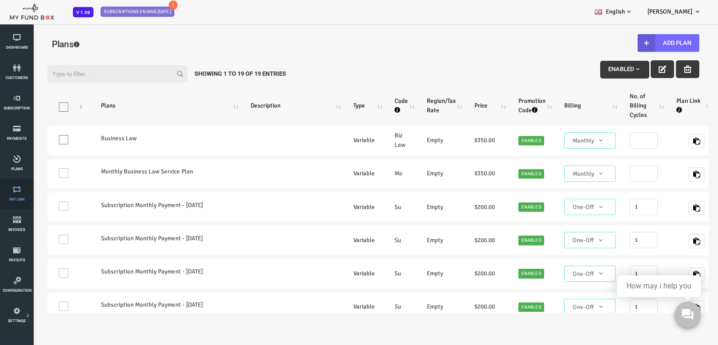
click at [0, 0] on span "Pay Link" at bounding box center [0, 0] width 0 height 0
click at [15, 151] on link "Plans" at bounding box center [17, 164] width 28 height 30
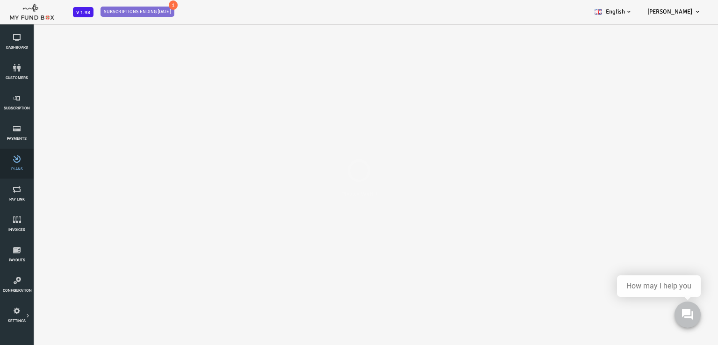
select select "100"
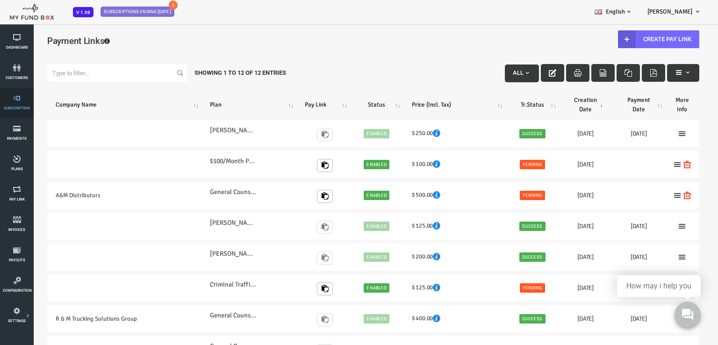
click at [0, 0] on span "Subscription" at bounding box center [0, 0] width 0 height 0
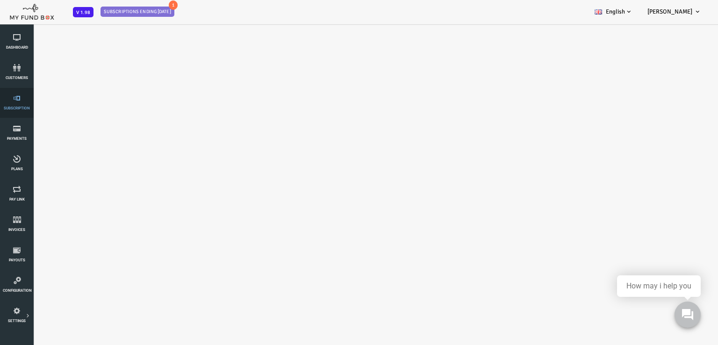
select select "100"
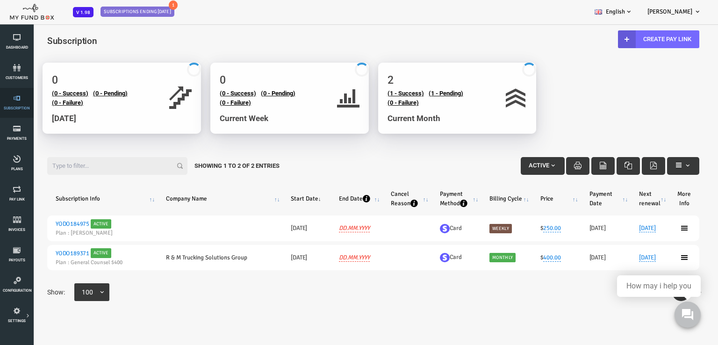
scroll to position [5, 0]
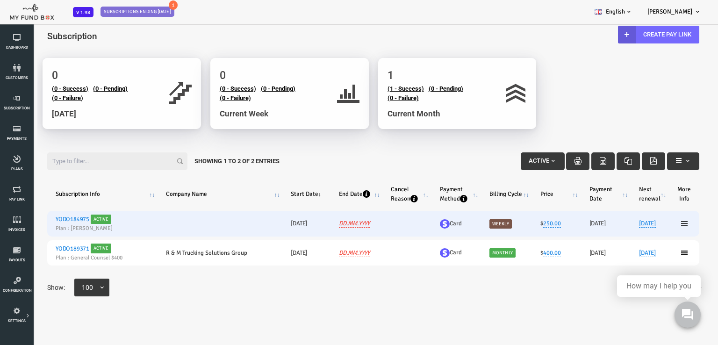
click at [653, 224] on icon at bounding box center [655, 223] width 7 height 7
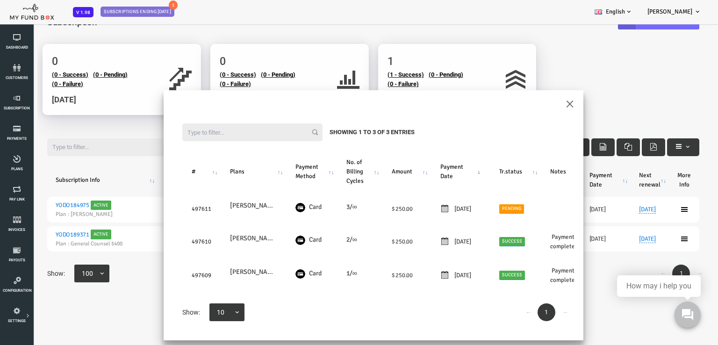
scroll to position [26, 0]
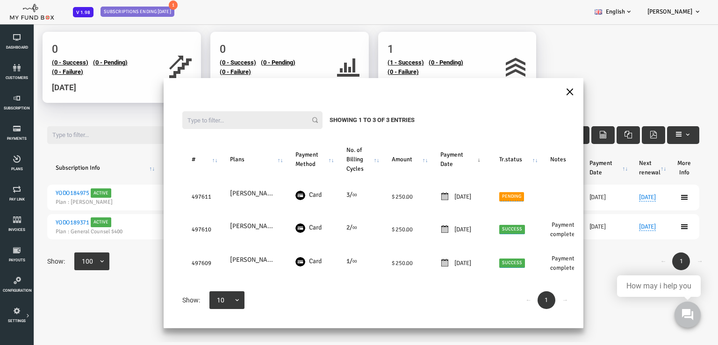
click at [539, 89] on button "×" at bounding box center [541, 91] width 8 height 16
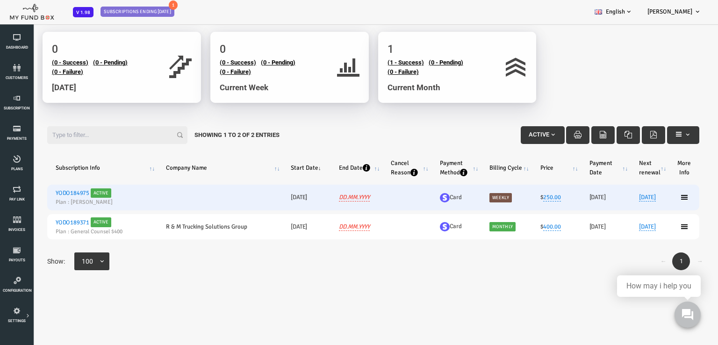
click at [52, 193] on link "YODO184975" at bounding box center [44, 192] width 34 height 7
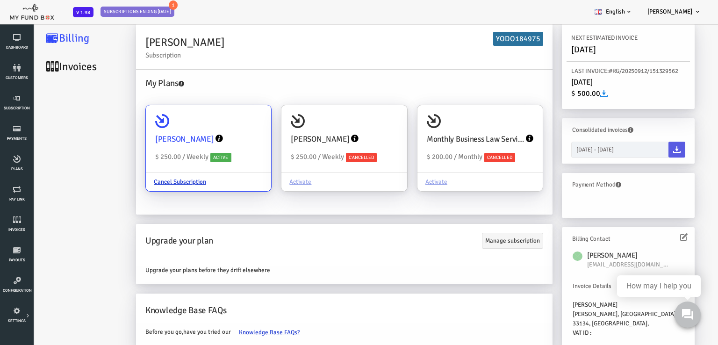
scroll to position [30, 0]
click at [138, 182] on link "Cancel Subscription" at bounding box center [151, 182] width 68 height 18
click at [221, 128] on input "Yunier Enriquez $ 250.00 / Weekly Active Cancel Subscription" at bounding box center [230, 118] width 19 height 19
radio input "true"
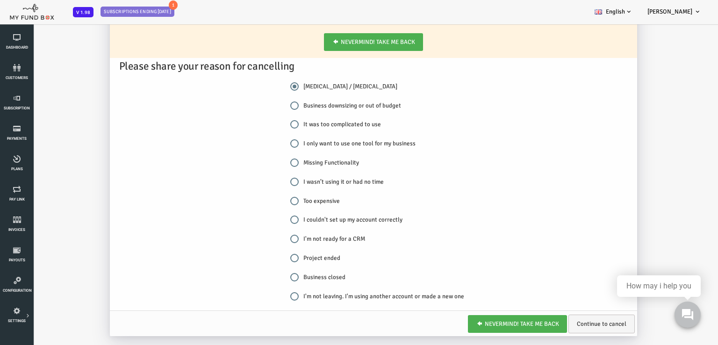
scroll to position [26, 0]
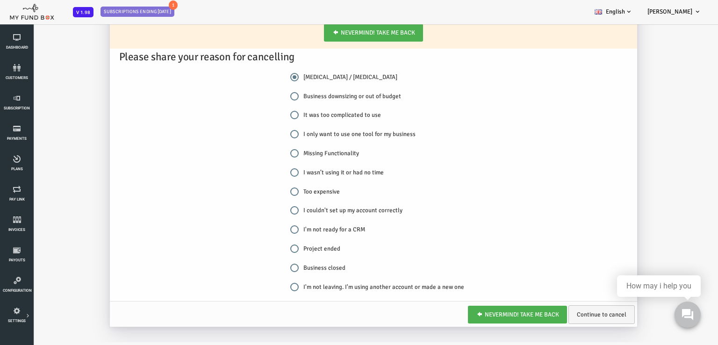
click at [265, 244] on input "Project ended" at bounding box center [266, 248] width 8 height 8
radio input "true"
click at [570, 312] on link "Continue to cancel" at bounding box center [573, 314] width 66 height 19
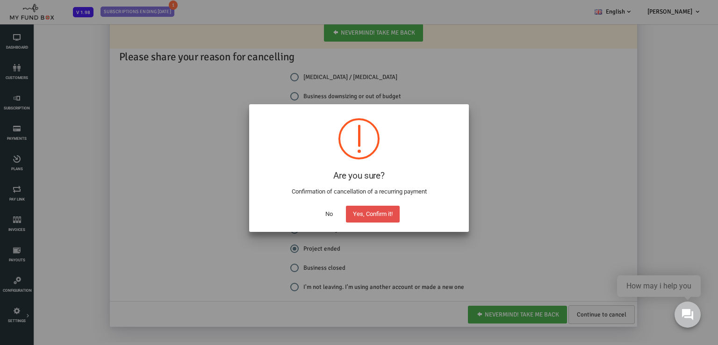
click at [359, 213] on button "Yes, Confirm it!" at bounding box center [373, 214] width 54 height 17
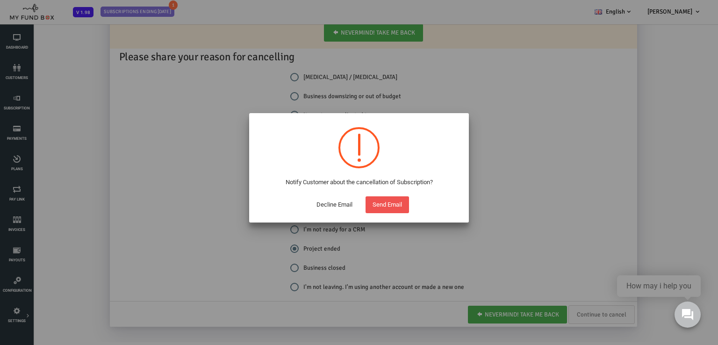
click at [331, 206] on button "Decline Email" at bounding box center [334, 204] width 50 height 17
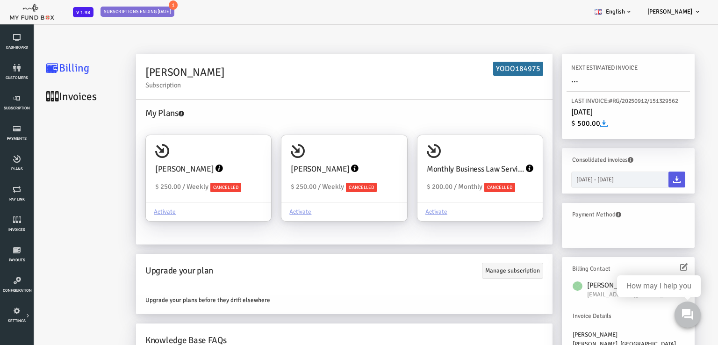
scroll to position [0, 0]
click at [324, 142] on div "[PERSON_NAME] $ 250.00 / Weekly Cancelled" at bounding box center [315, 168] width 125 height 67
click at [357, 142] on input "[PERSON_NAME] $ 250.00 / Weekly Cancelled Activate" at bounding box center [366, 148] width 19 height 19
radio input "true"
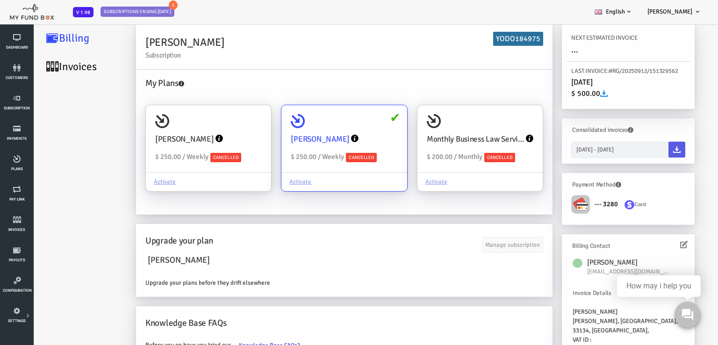
scroll to position [43, 0]
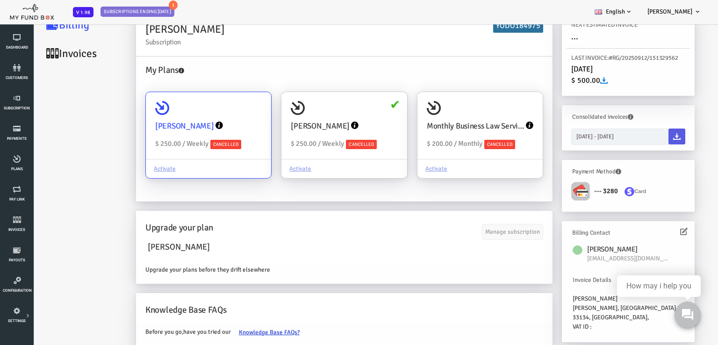
click at [187, 102] on div "[PERSON_NAME] $ 250.00 / Weekly Cancelled" at bounding box center [179, 125] width 125 height 67
click at [221, 102] on input "[PERSON_NAME] $ 250.00 / Weekly Cancelled Activate" at bounding box center [230, 105] width 19 height 19
radio input "true"
click at [353, 96] on div "[PERSON_NAME] $ 250.00 / Weekly Cancelled" at bounding box center [315, 125] width 125 height 67
click at [357, 96] on input "[PERSON_NAME] $ 250.00 / Weekly Cancelled Activate" at bounding box center [366, 105] width 19 height 19
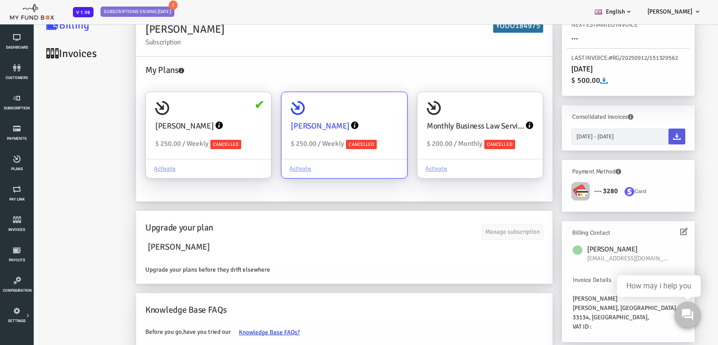
radio input "true"
click at [469, 104] on div "Monthly Business Law Service Plan $ 200.00 / Monthly Cancelled" at bounding box center [451, 125] width 125 height 67
click at [493, 104] on input "Monthly Business Law Service Plan $ 200.00 / Monthly Cancelled Activate" at bounding box center [502, 105] width 19 height 19
radio input "true"
click at [316, 103] on div "[PERSON_NAME] $ 250.00 / Weekly Cancelled" at bounding box center [315, 125] width 125 height 67
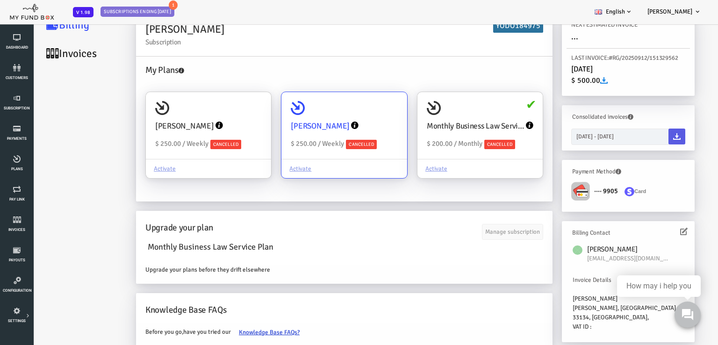
click at [357, 103] on input "[PERSON_NAME] $ 250.00 / Weekly Cancelled Activate" at bounding box center [366, 105] width 19 height 19
radio input "true"
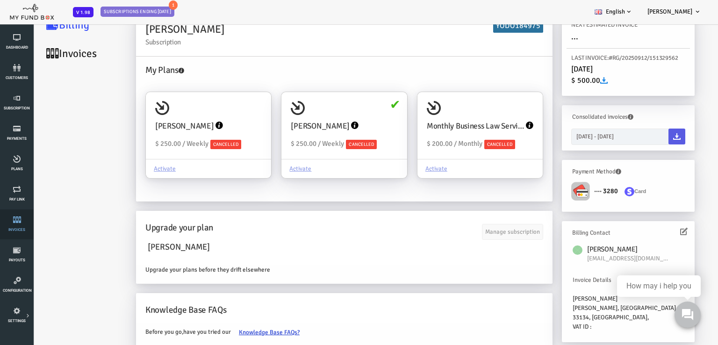
click at [14, 223] on link "Invoices" at bounding box center [17, 224] width 28 height 30
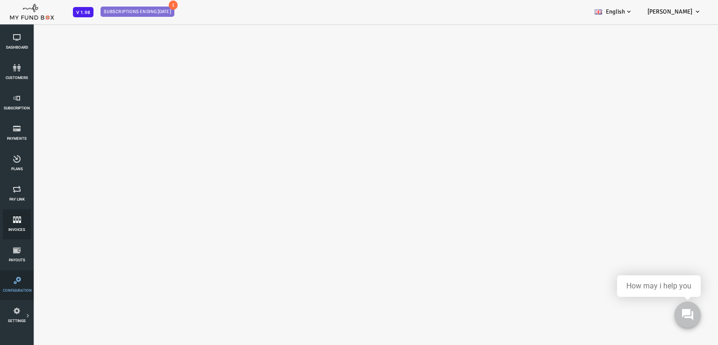
select select "100"
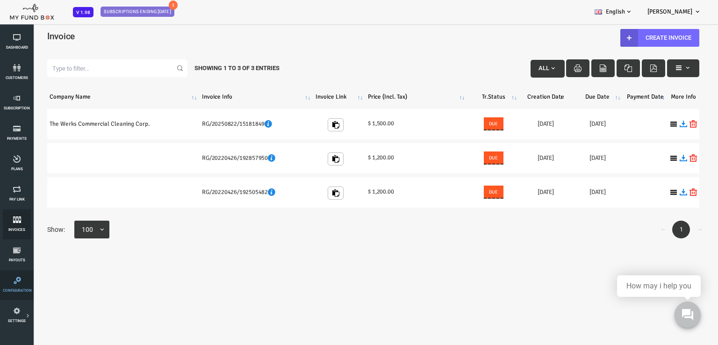
scroll to position [0, 0]
click at [0, 0] on span "Subscription" at bounding box center [0, 0] width 0 height 0
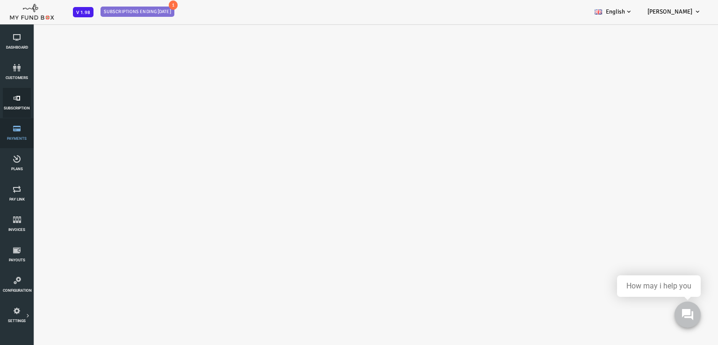
select select "100"
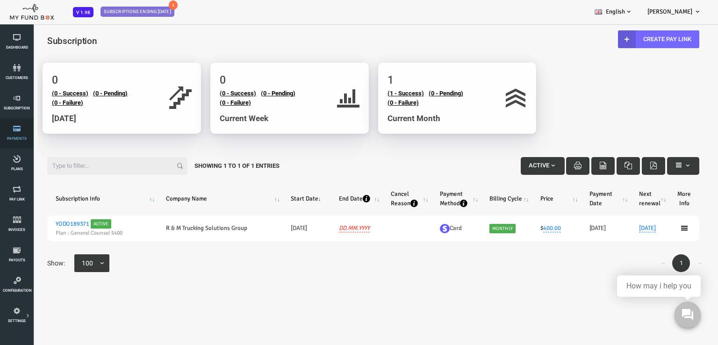
click at [24, 134] on link "Payments" at bounding box center [17, 133] width 28 height 30
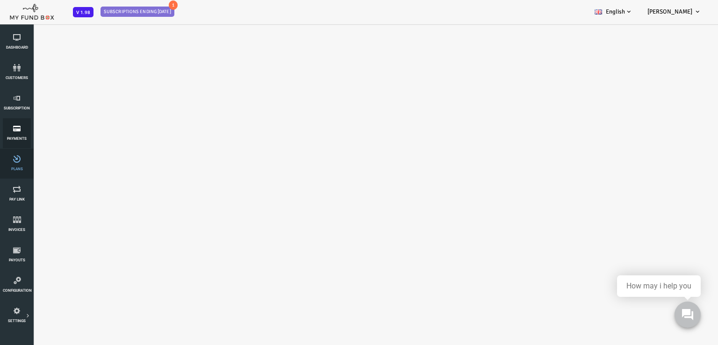
select select "100"
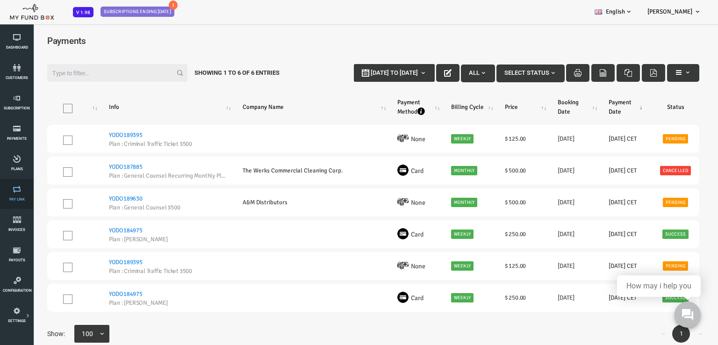
click at [0, 0] on span "Pay Link" at bounding box center [0, 0] width 0 height 0
click at [17, 225] on link "Invoices" at bounding box center [17, 224] width 28 height 30
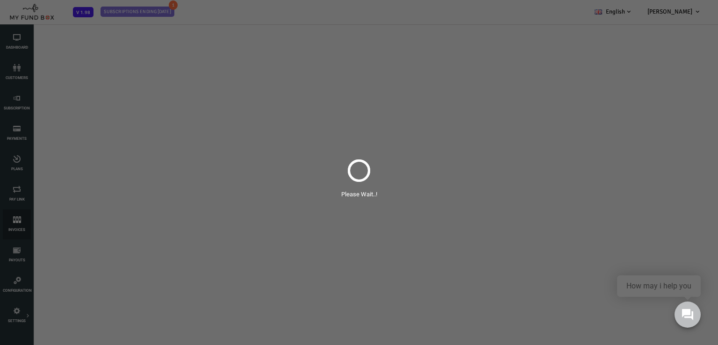
select select "100"
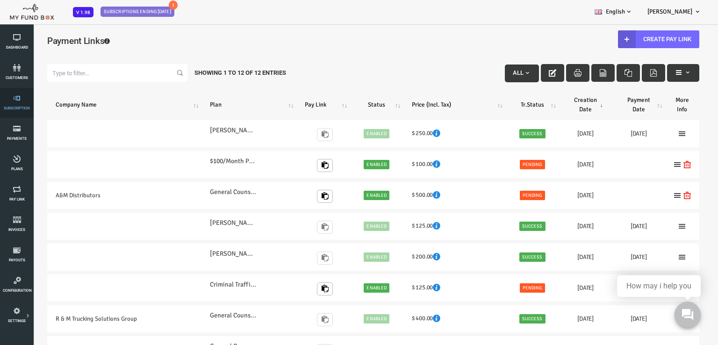
click at [19, 103] on link "Subscription" at bounding box center [17, 103] width 28 height 30
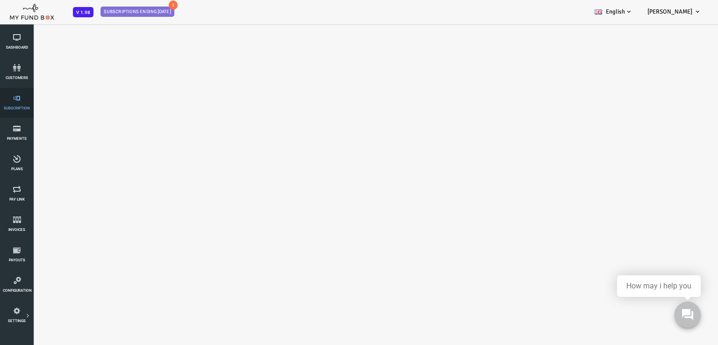
select select "100"
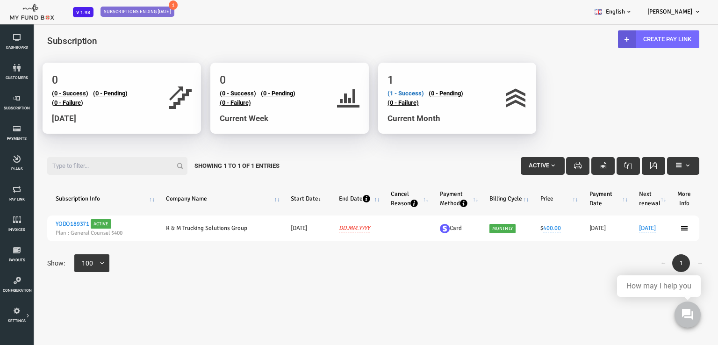
click at [381, 92] on link "(1 - Success)" at bounding box center [377, 93] width 36 height 7
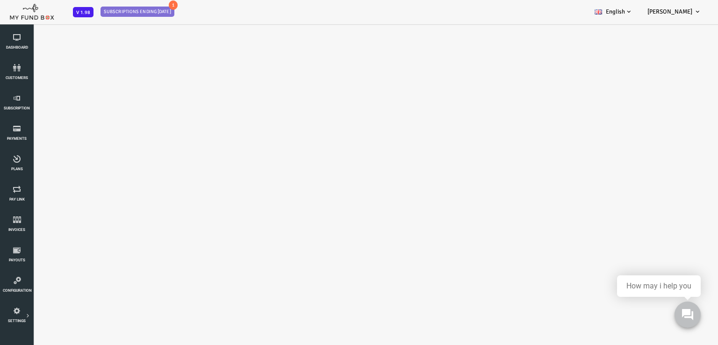
scroll to position [26, 0]
select select "100"
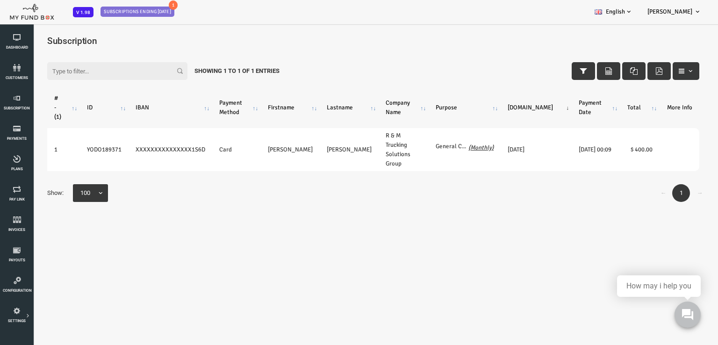
scroll to position [0, 0]
click at [17, 70] on icon at bounding box center [17, 67] width 28 height 7
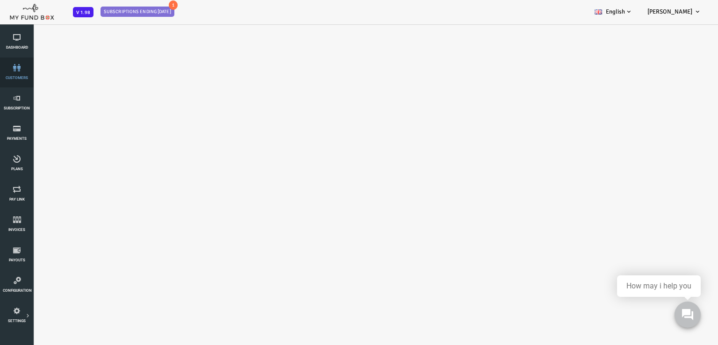
select select "100"
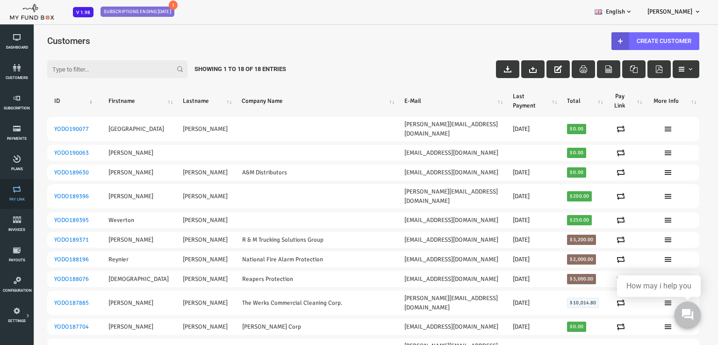
click at [16, 196] on link "Pay Link" at bounding box center [17, 194] width 28 height 30
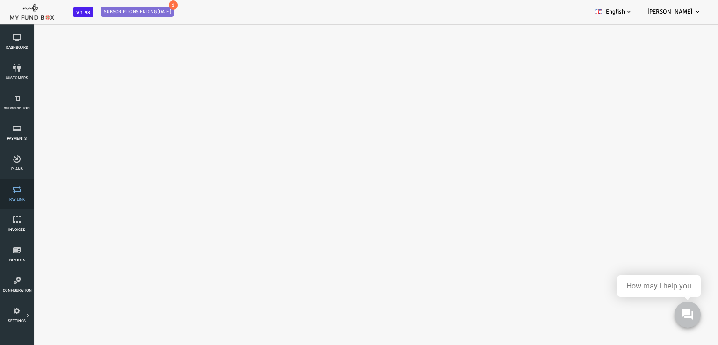
select select "100"
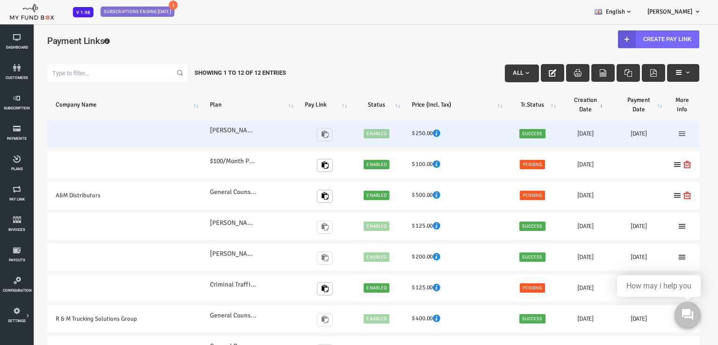
click at [654, 134] on icon at bounding box center [652, 133] width 7 height 7
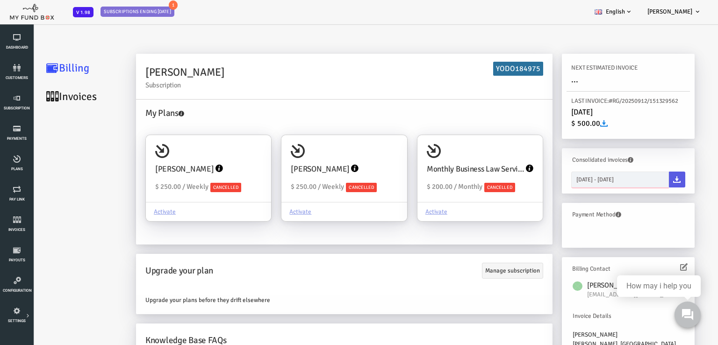
click at [628, 180] on input "[DATE] - [DATE]" at bounding box center [591, 179] width 98 height 16
type input "[DATE]"
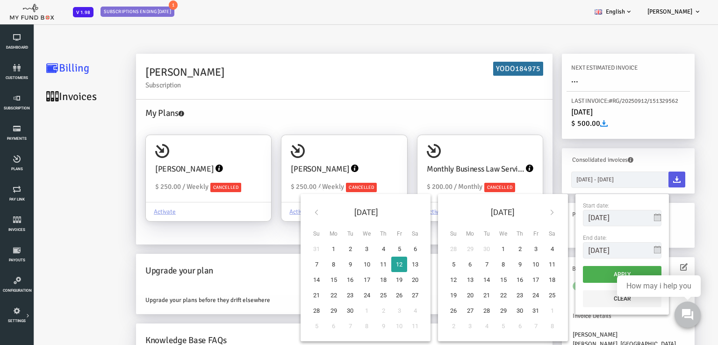
click at [286, 211] on icon at bounding box center [287, 211] width 7 height 7
type input "[DATE]"
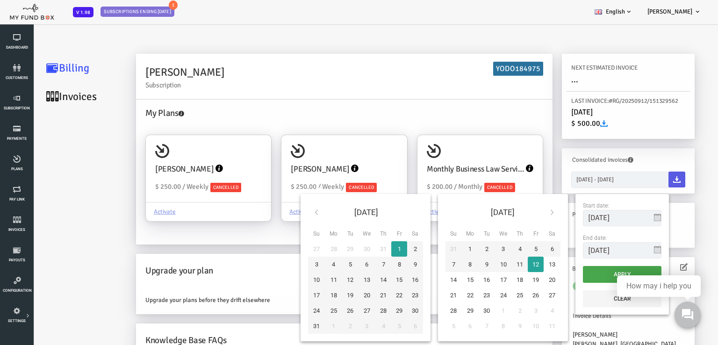
type input "[DATE]"
click at [564, 276] on button "Apply" at bounding box center [593, 274] width 78 height 17
type input "[DATE] - [DATE]"
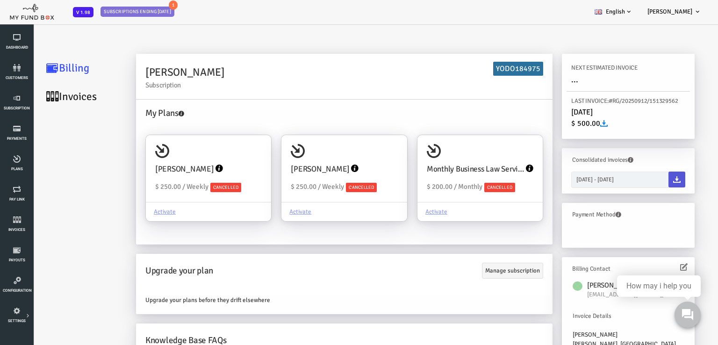
click at [647, 179] on icon at bounding box center [647, 179] width 7 height 7
click at [213, 157] on div "[PERSON_NAME] $ 250.00 / Weekly Cancelled" at bounding box center [179, 168] width 125 height 67
click at [221, 157] on input "[PERSON_NAME] $ 250.00 / Weekly Cancelled Activate" at bounding box center [230, 148] width 19 height 19
radio input "true"
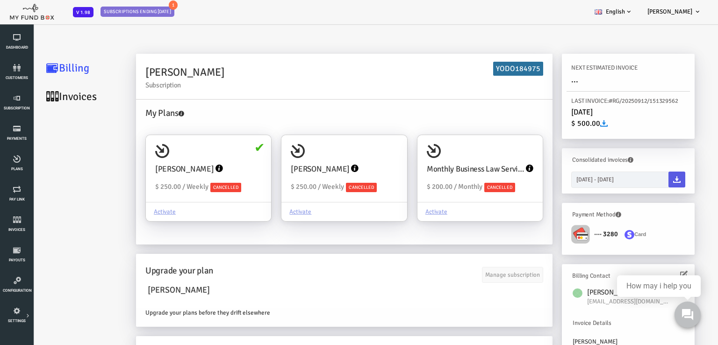
click at [576, 124] on icon at bounding box center [574, 123] width 7 height 7
click at [358, 158] on div "[PERSON_NAME]" at bounding box center [315, 168] width 107 height 21
click at [358, 157] on input "[PERSON_NAME] $ 250.00 / Weekly Cancelled Activate" at bounding box center [366, 148] width 19 height 19
radio input "true"
click at [212, 164] on div "[PERSON_NAME]" at bounding box center [180, 168] width 107 height 21
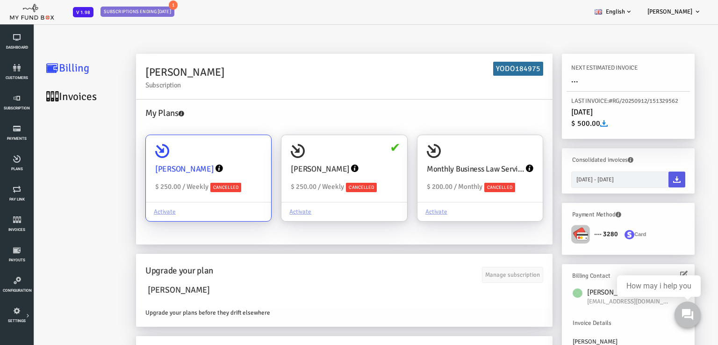
click at [221, 157] on input "[PERSON_NAME] $ 250.00 / Weekly Cancelled Activate" at bounding box center [230, 148] width 19 height 19
radio input "true"
click at [43, 98] on link "Invoices" at bounding box center [55, 96] width 93 height 28
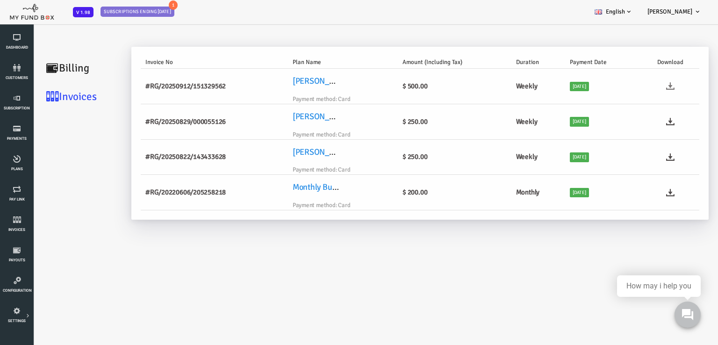
click at [641, 88] on icon at bounding box center [641, 86] width 8 height 8
click at [642, 121] on icon at bounding box center [641, 121] width 8 height 8
click at [641, 158] on icon at bounding box center [641, 157] width 8 height 8
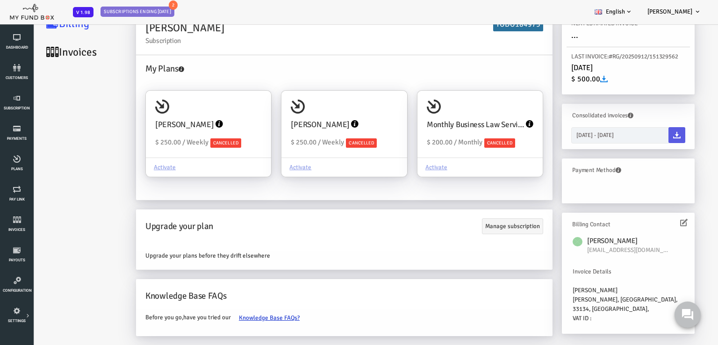
scroll to position [26, 0]
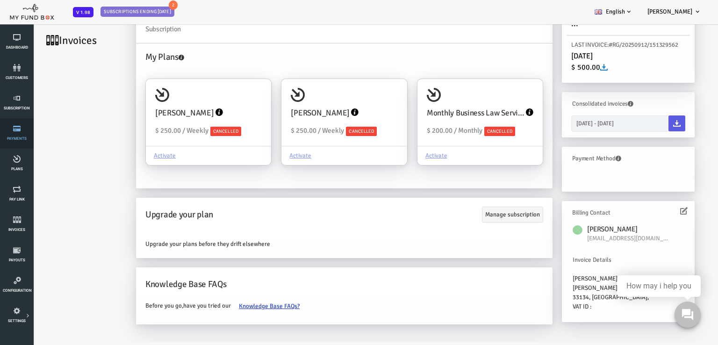
click at [10, 135] on link "Payments" at bounding box center [17, 133] width 28 height 30
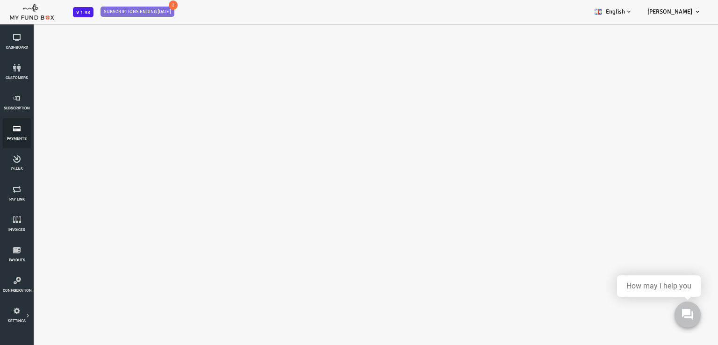
select select "100"
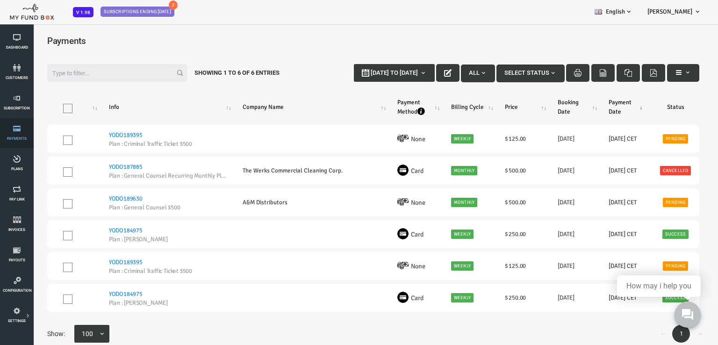
scroll to position [0, 0]
click at [18, 73] on link "customers" at bounding box center [17, 72] width 28 height 30
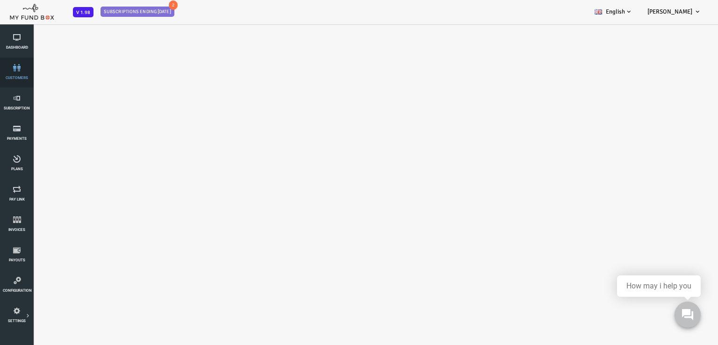
select select "100"
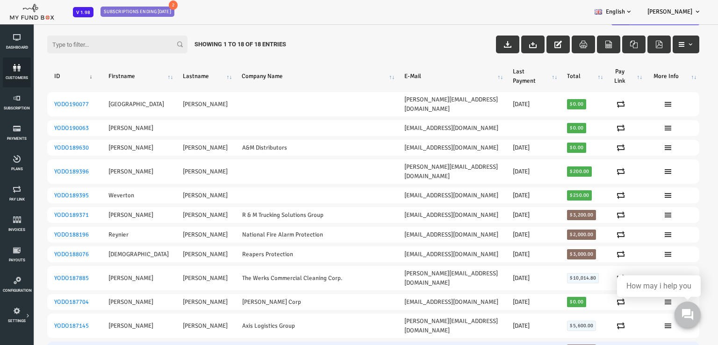
scroll to position [47, 0]
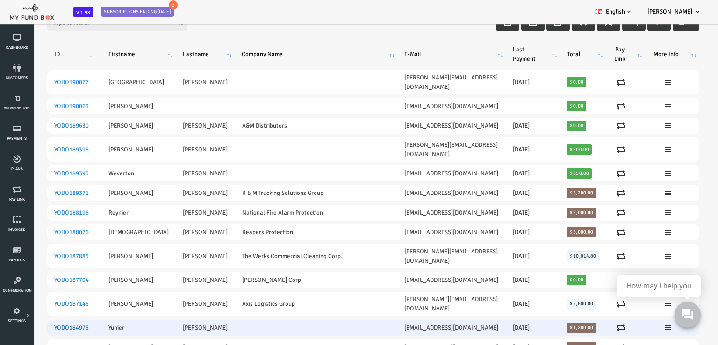
click at [49, 324] on link "YODO184975" at bounding box center [43, 327] width 35 height 7
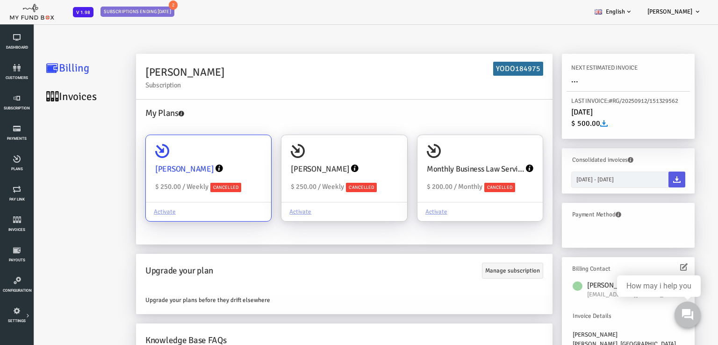
scroll to position [0, 0]
click at [55, 98] on link "Invoices" at bounding box center [55, 96] width 93 height 28
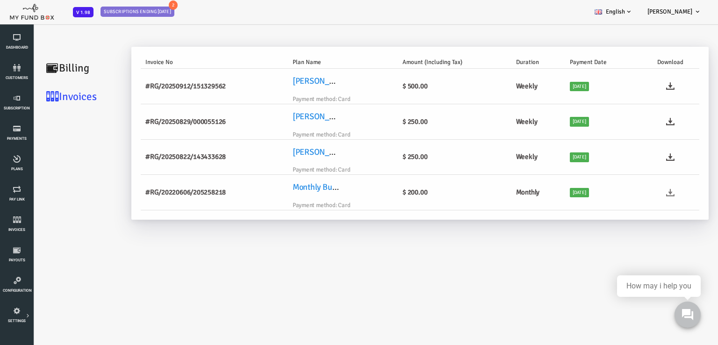
click at [640, 193] on icon at bounding box center [641, 192] width 8 height 8
click at [642, 158] on icon at bounding box center [641, 157] width 8 height 8
click at [641, 123] on icon at bounding box center [641, 121] width 8 height 8
click at [640, 88] on icon at bounding box center [641, 86] width 8 height 8
